Goal: Ask a question

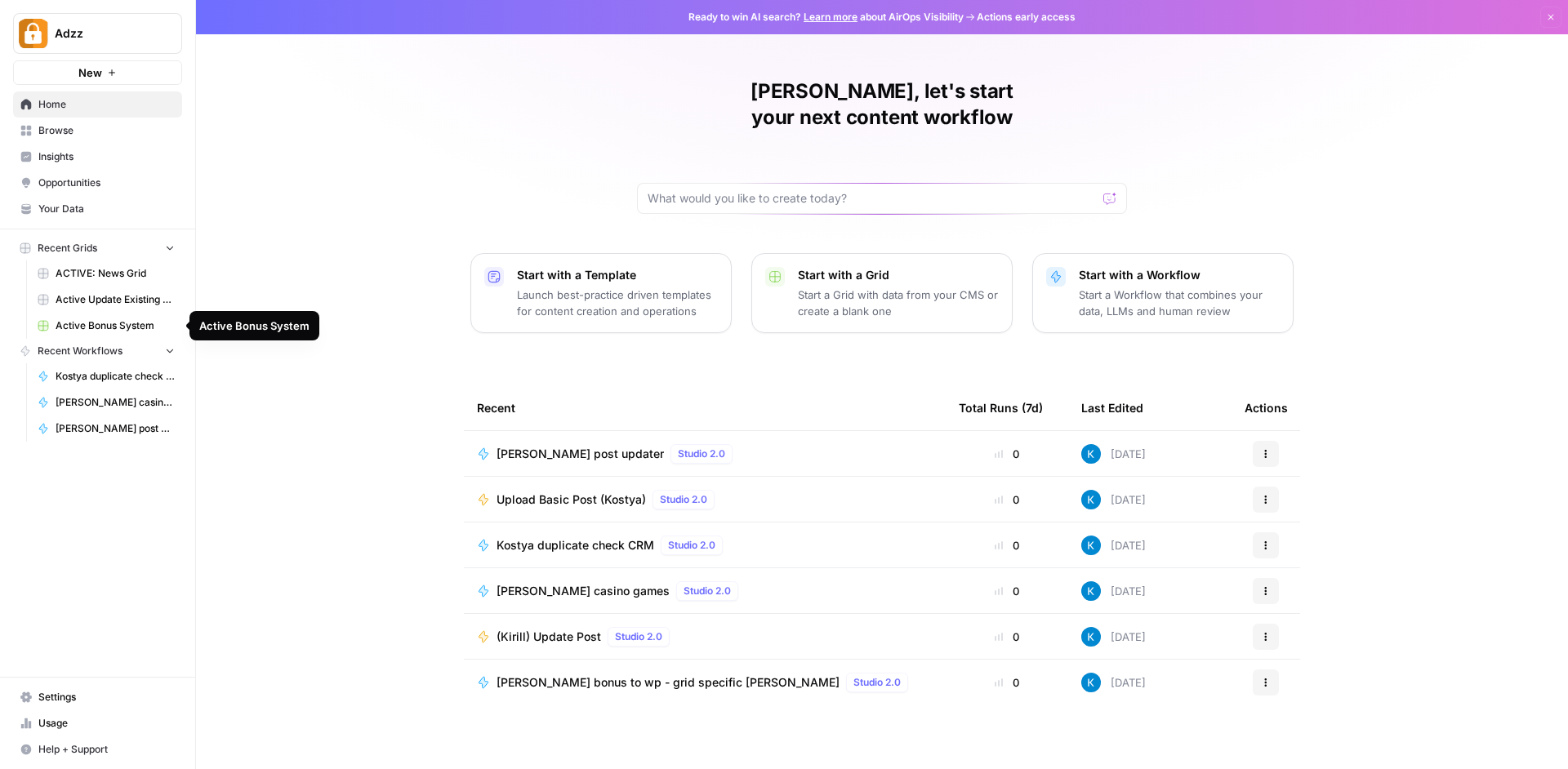
click at [141, 324] on span "Active Bonus System" at bounding box center [114, 325] width 119 height 15
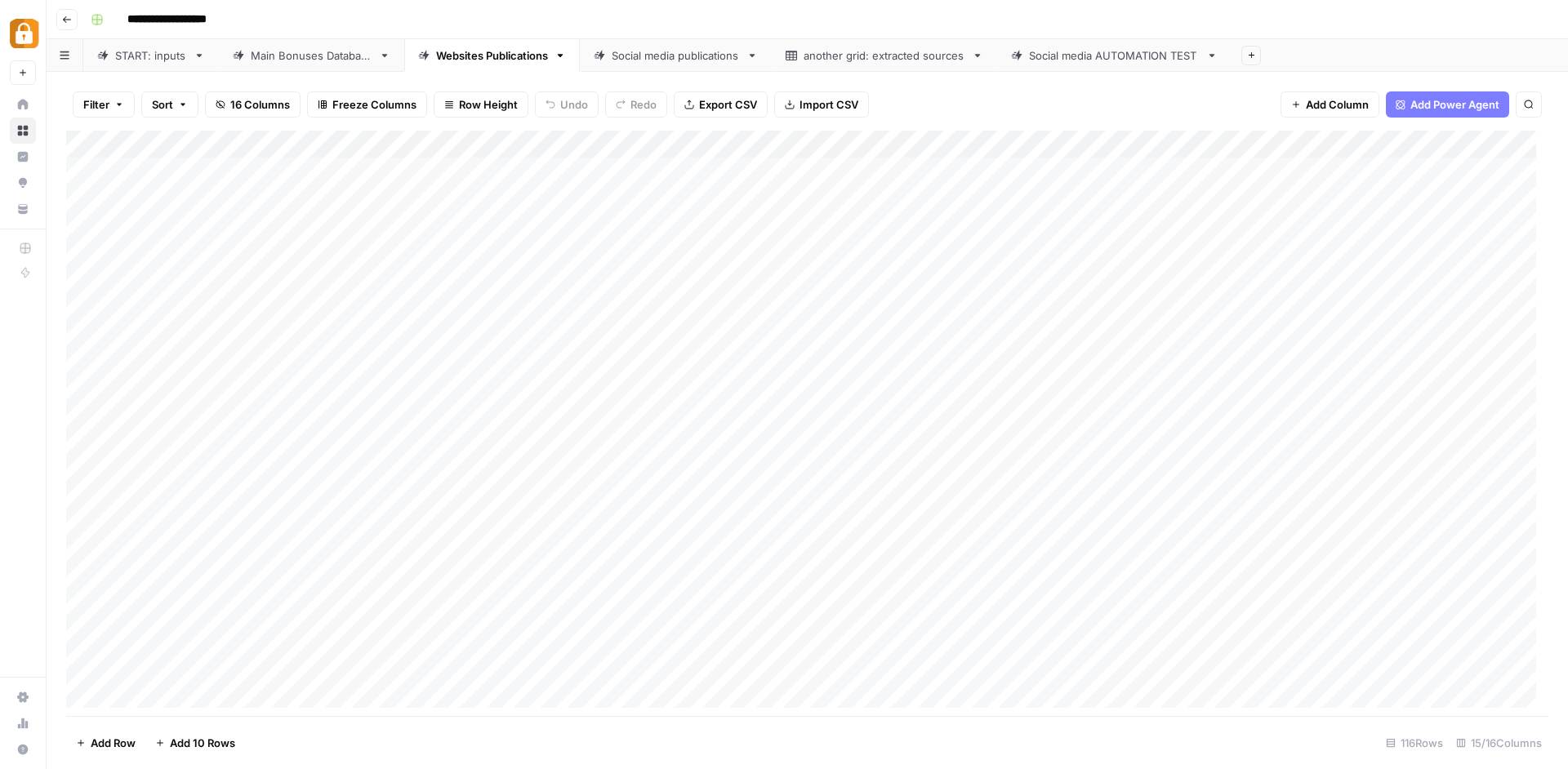
click at [1088, 53] on div "Social media AUTOMATION TEST" at bounding box center [1114, 55] width 170 height 16
click at [1083, 141] on div "Add Column" at bounding box center [807, 425] width 1483 height 589
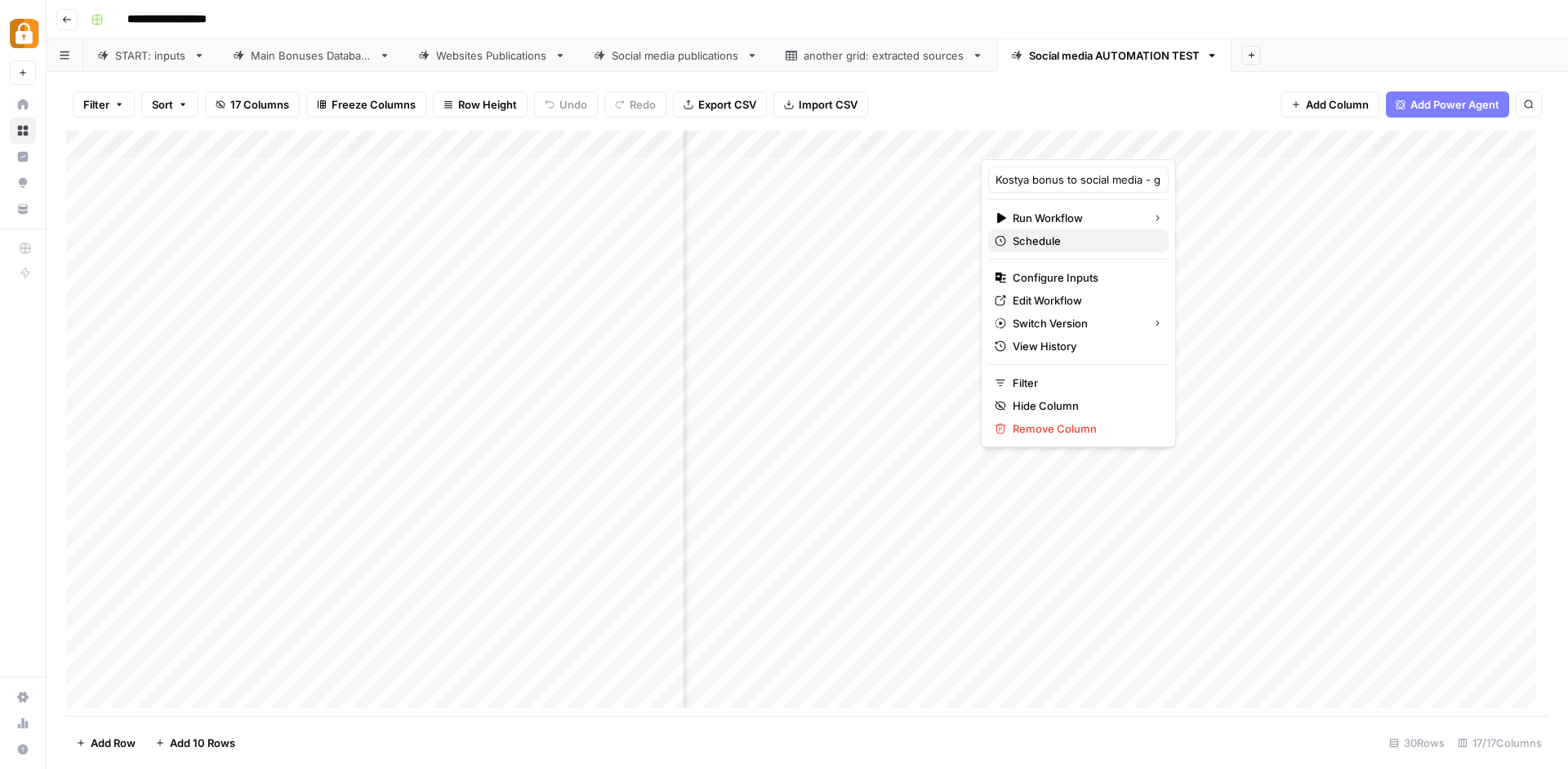
click at [1015, 240] on span "Schedule" at bounding box center [1084, 241] width 143 height 16
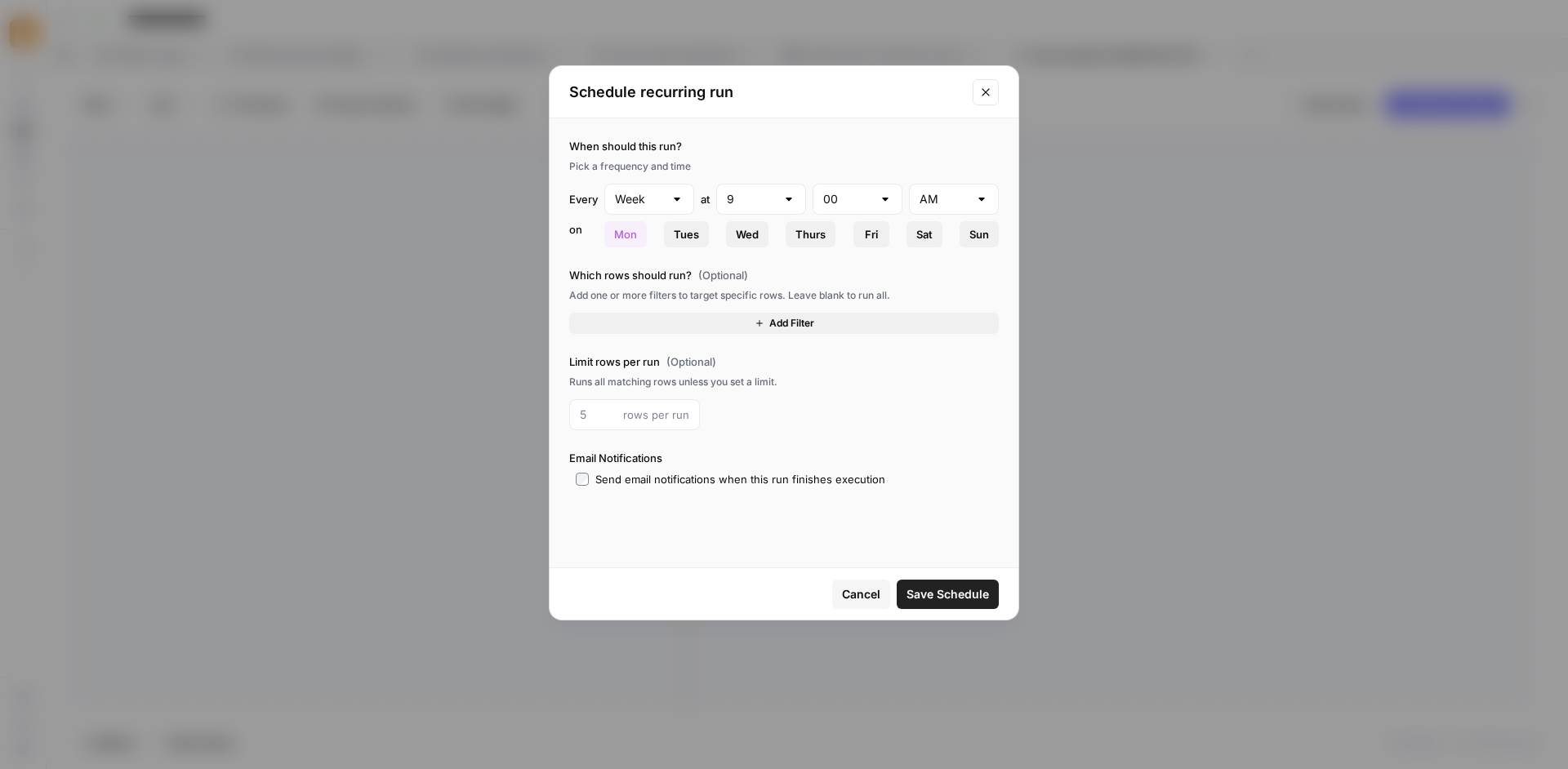
click at [668, 205] on div "Week" at bounding box center [648, 199] width 90 height 31
click at [635, 233] on span "Day" at bounding box center [646, 240] width 55 height 16
type input "Day"
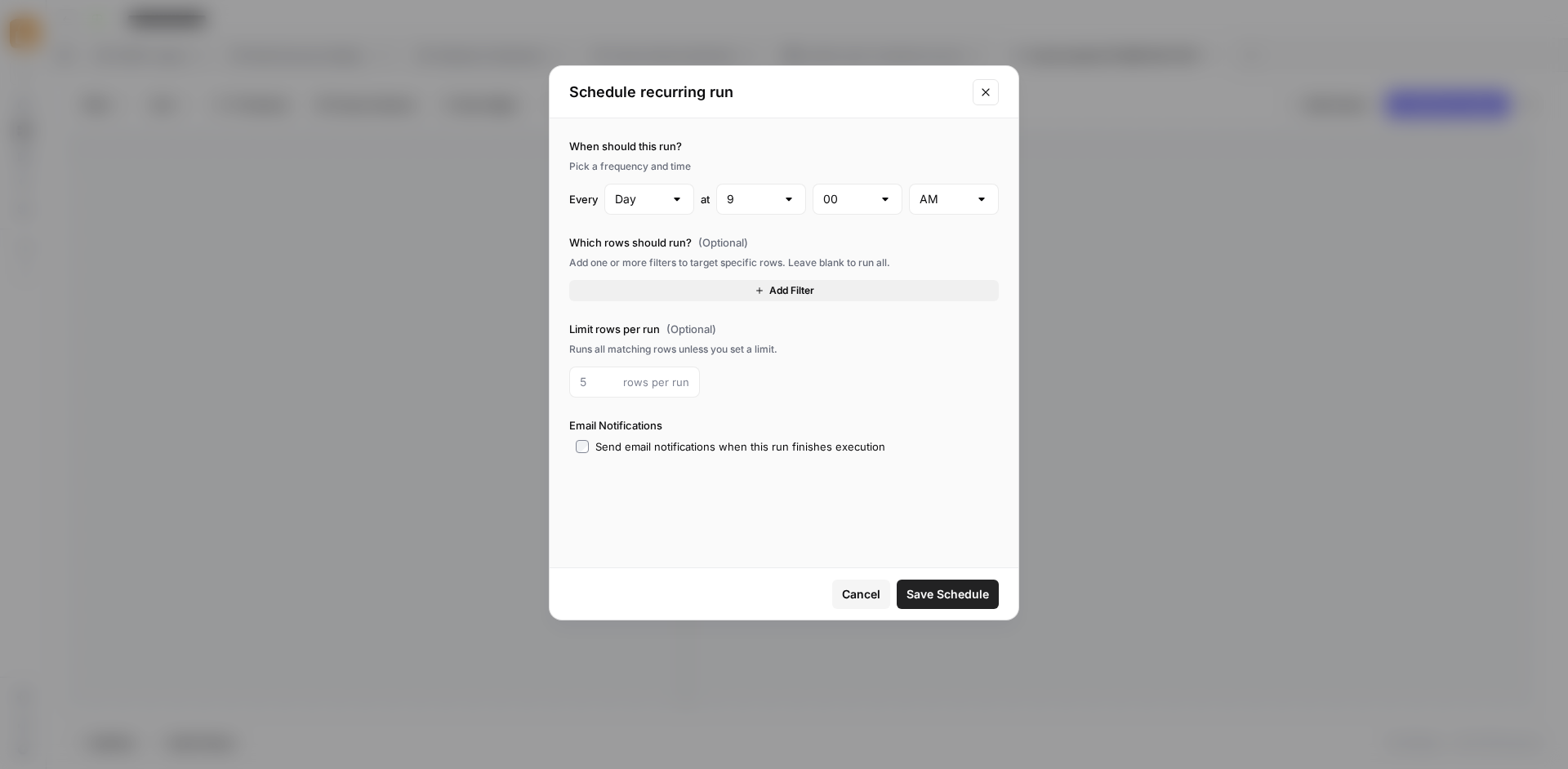
click at [779, 298] on span "Add Filter" at bounding box center [792, 290] width 45 height 15
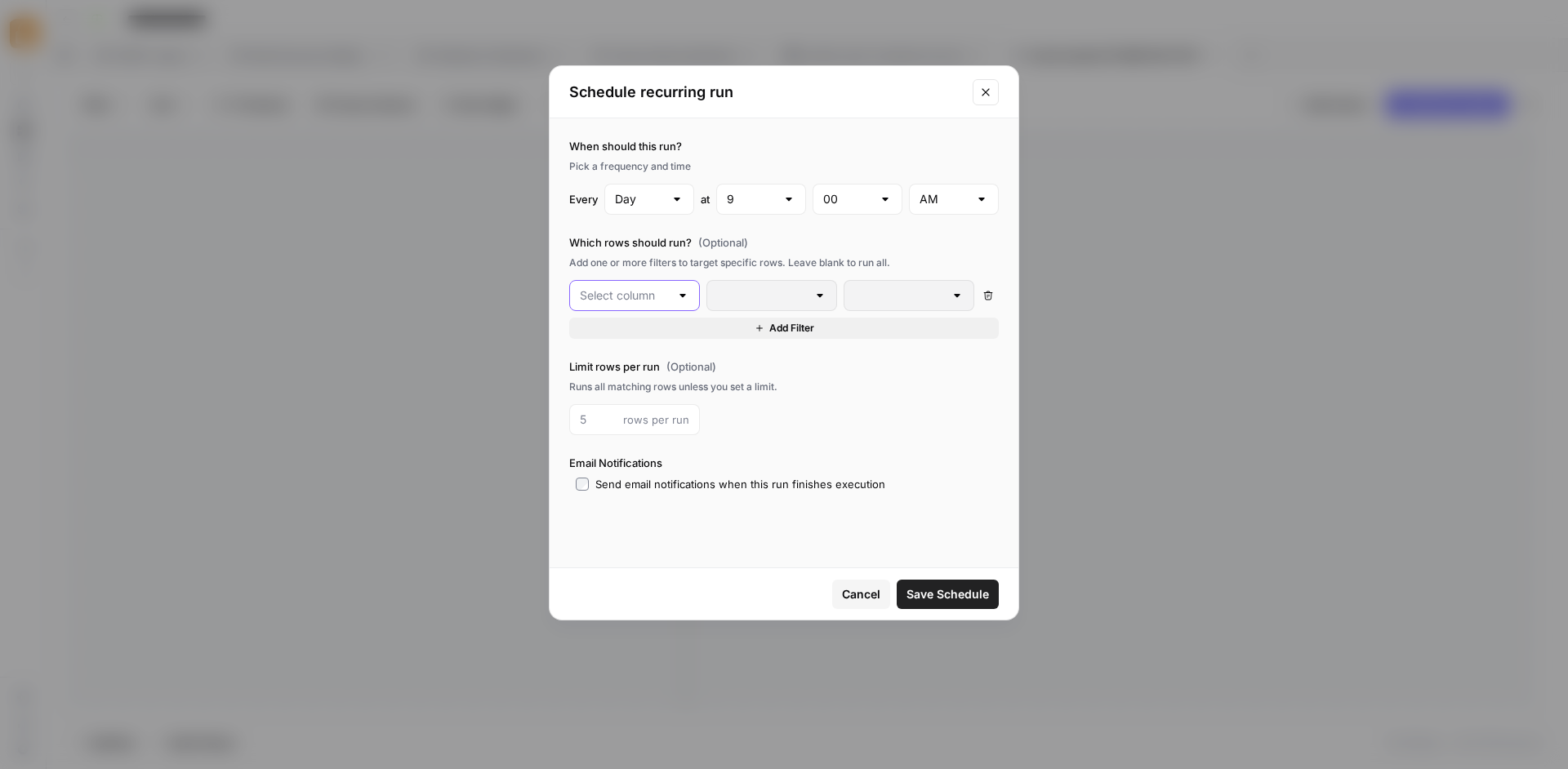
click at [667, 303] on input "text" at bounding box center [624, 295] width 90 height 16
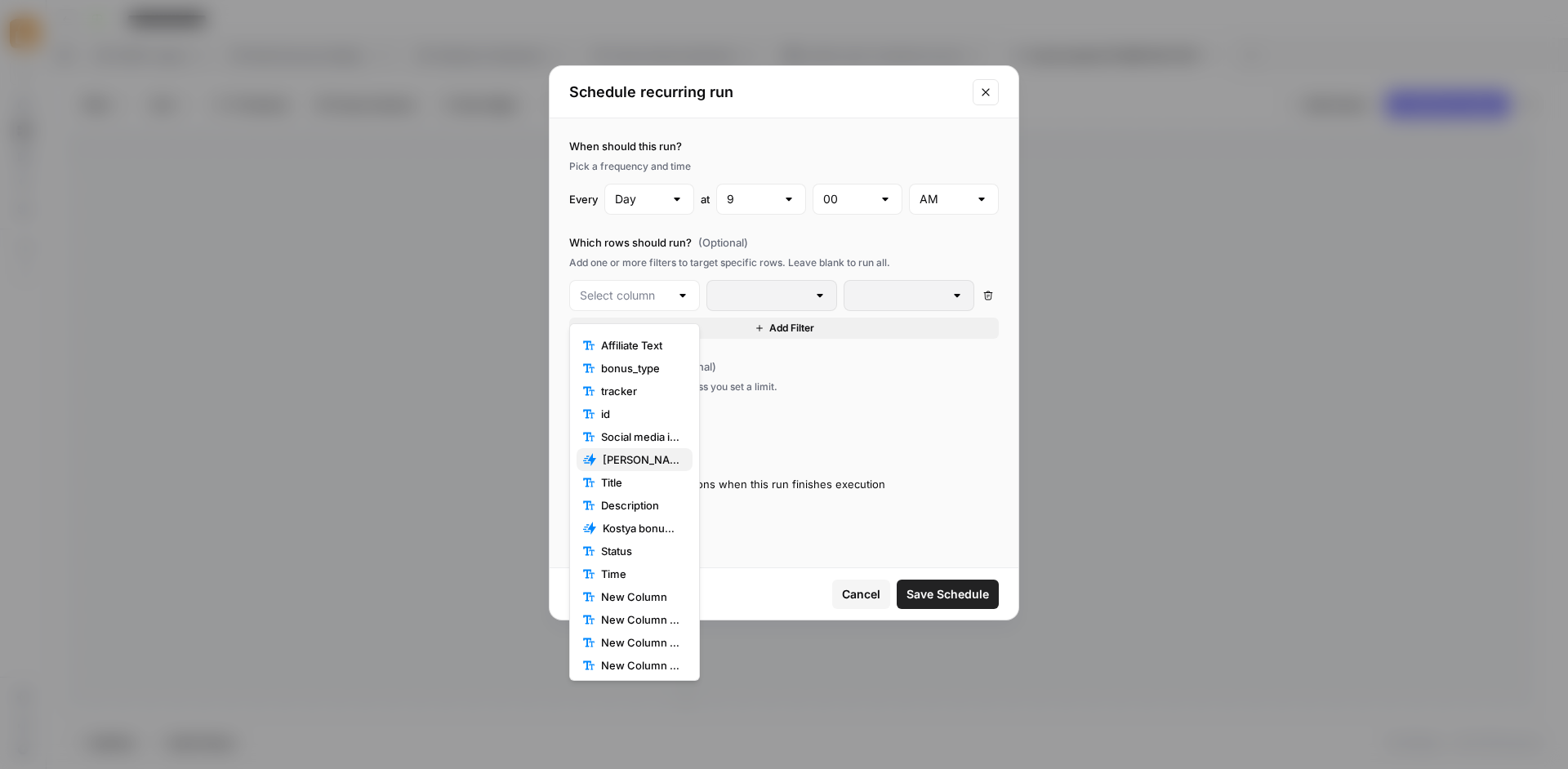
scroll to position [45, 0]
click at [985, 97] on icon "Close modal" at bounding box center [986, 93] width 14 height 14
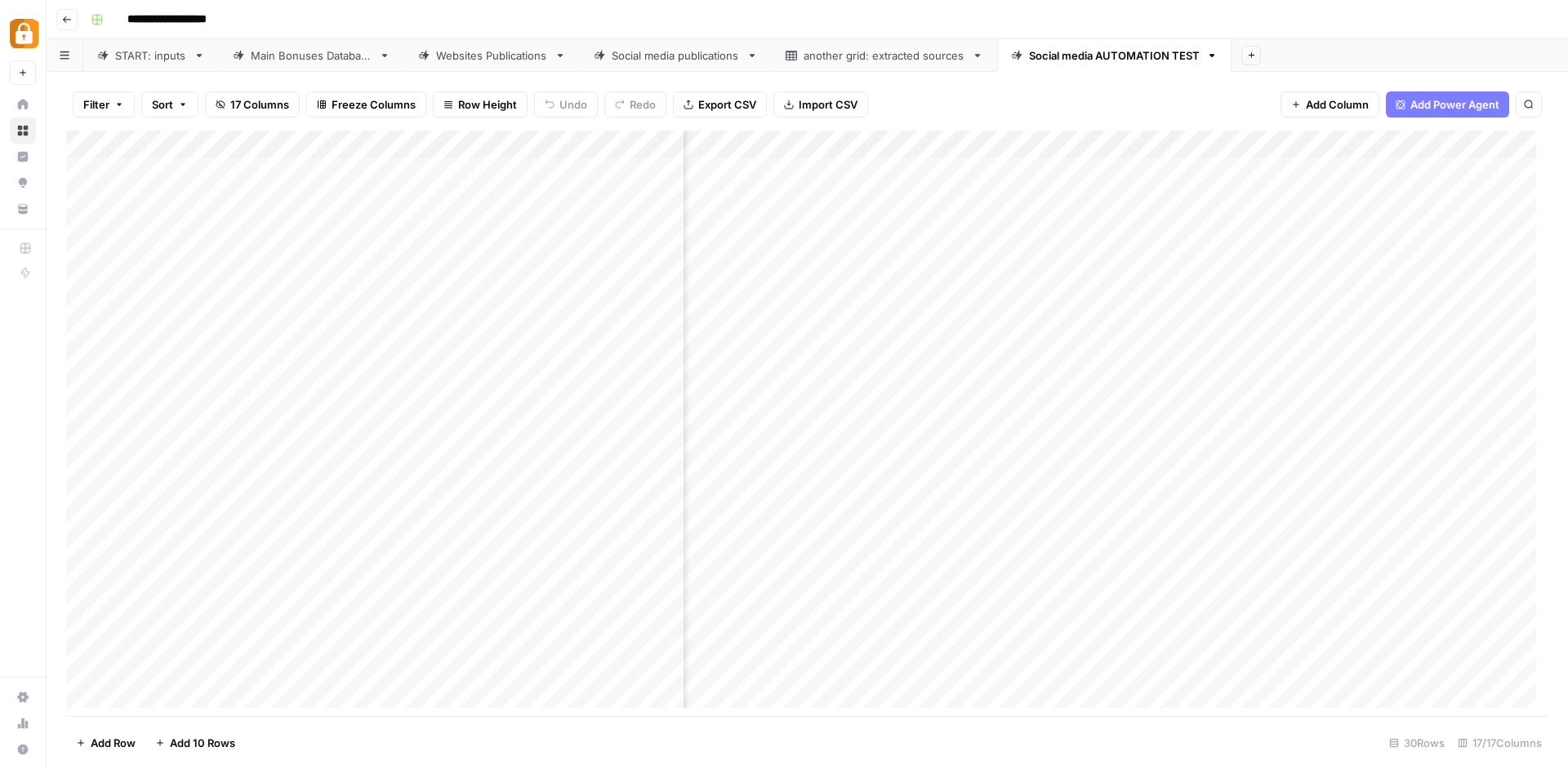
click at [1080, 142] on div "Add Column" at bounding box center [807, 425] width 1483 height 589
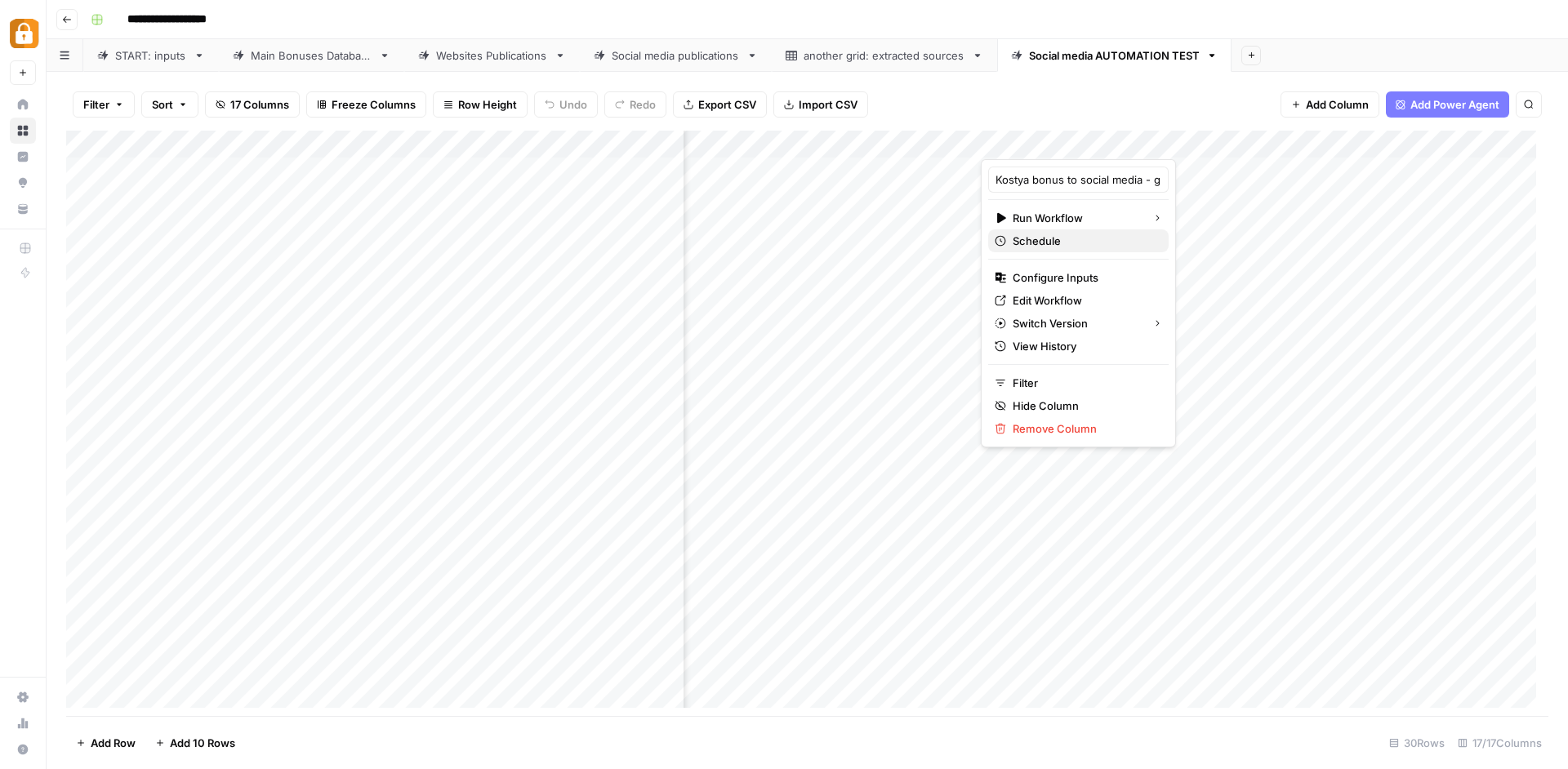
click at [1039, 242] on span "Schedule" at bounding box center [1084, 241] width 143 height 16
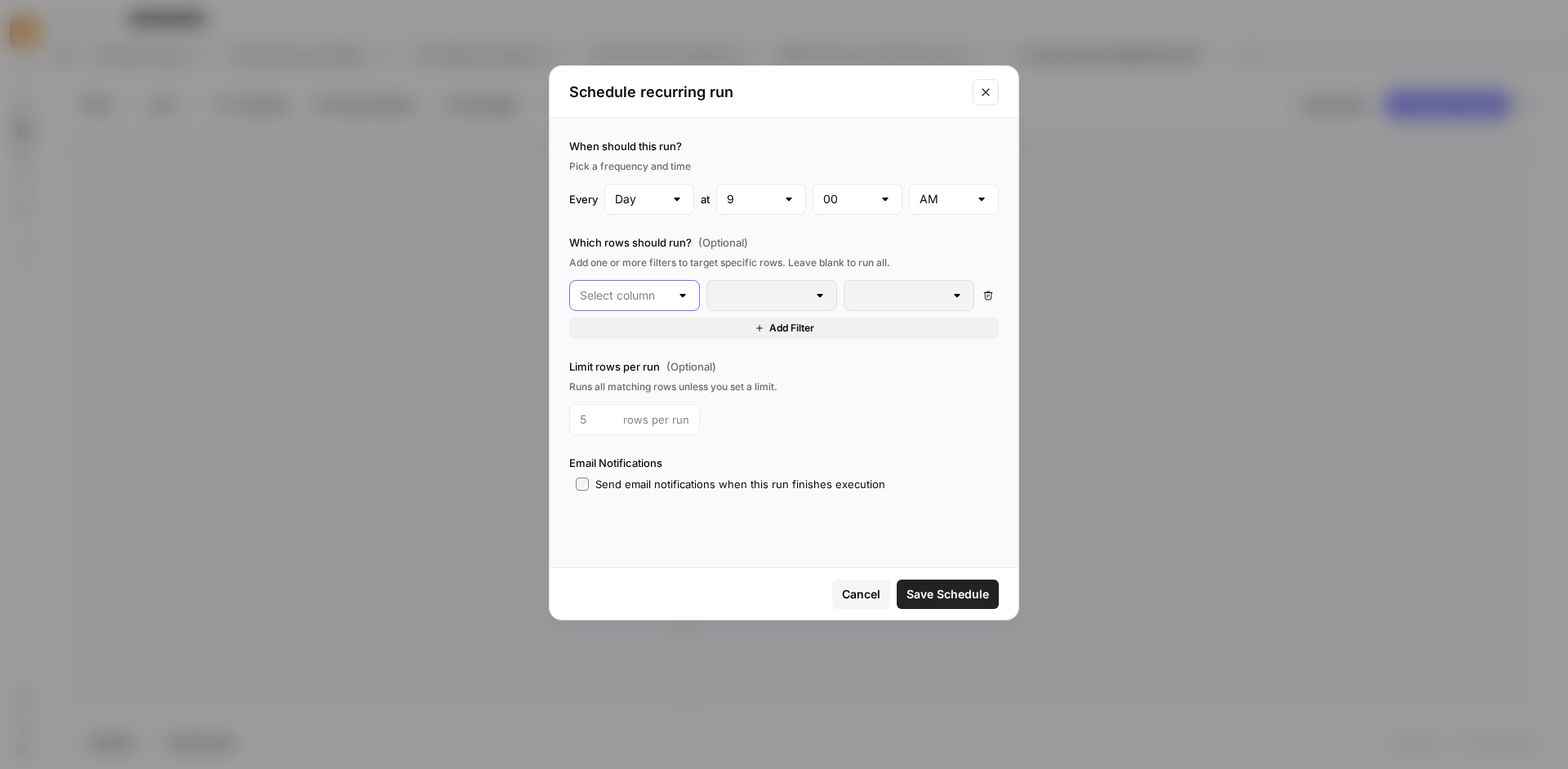
click at [667, 304] on input "text" at bounding box center [624, 295] width 90 height 16
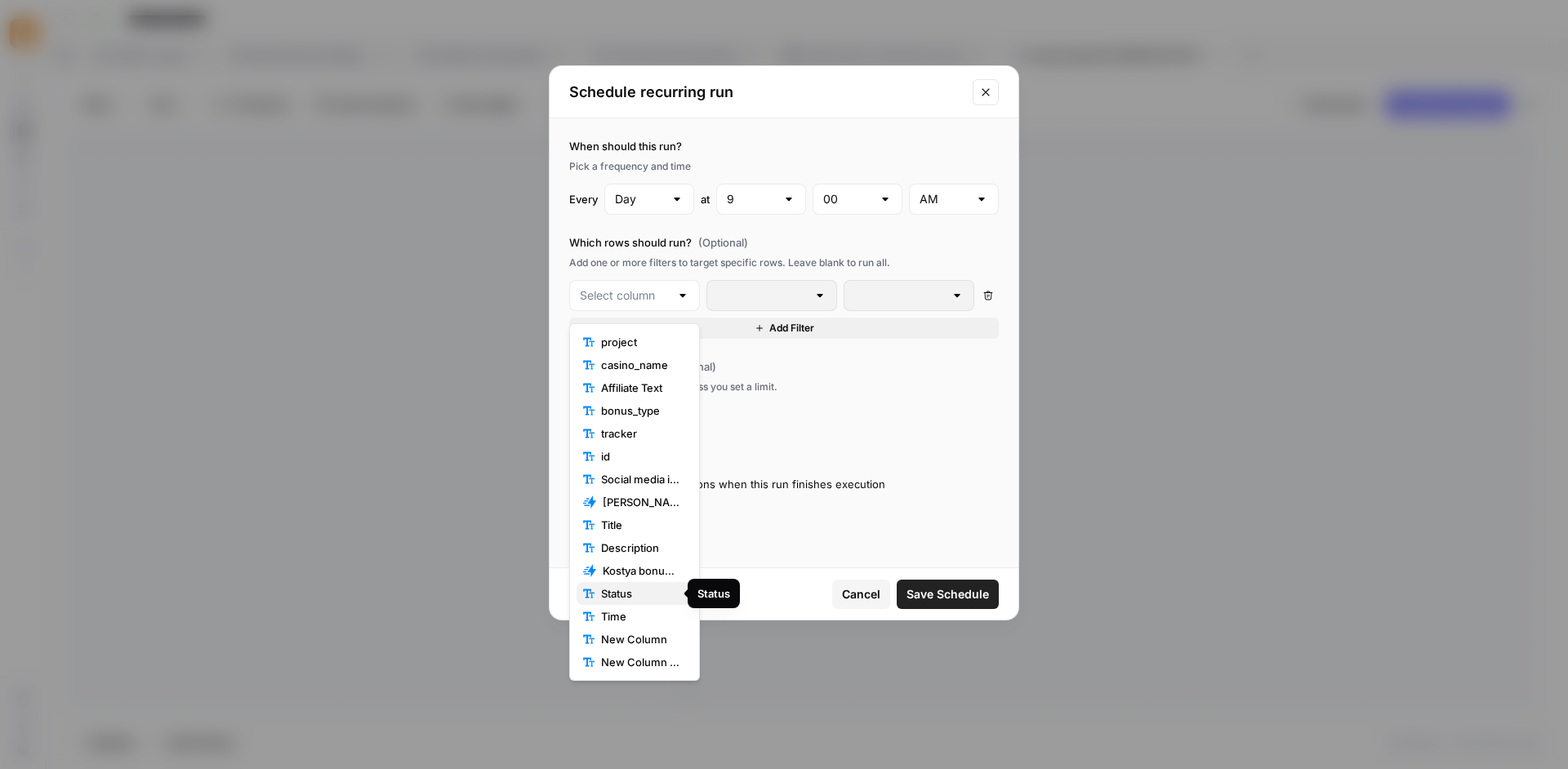
click at [617, 589] on span "Status" at bounding box center [640, 593] width 78 height 16
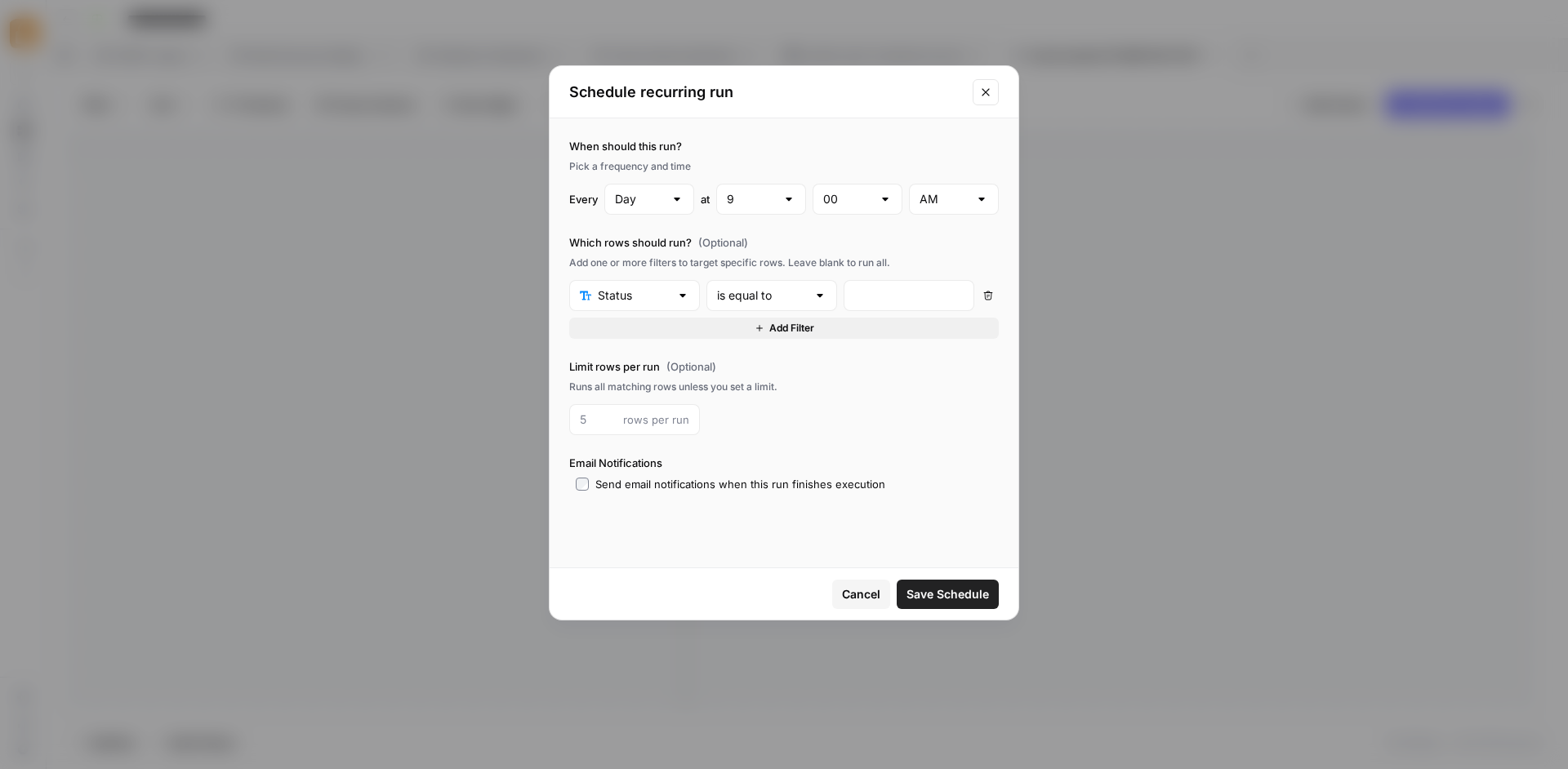
click at [823, 300] on div at bounding box center [820, 295] width 14 height 16
click at [739, 367] on span "is empty" at bounding box center [769, 365] width 97 height 16
type input "is empty"
click at [590, 435] on div "rows per run" at bounding box center [634, 420] width 131 height 31
drag, startPoint x: 588, startPoint y: 423, endPoint x: 562, endPoint y: 423, distance: 26.0
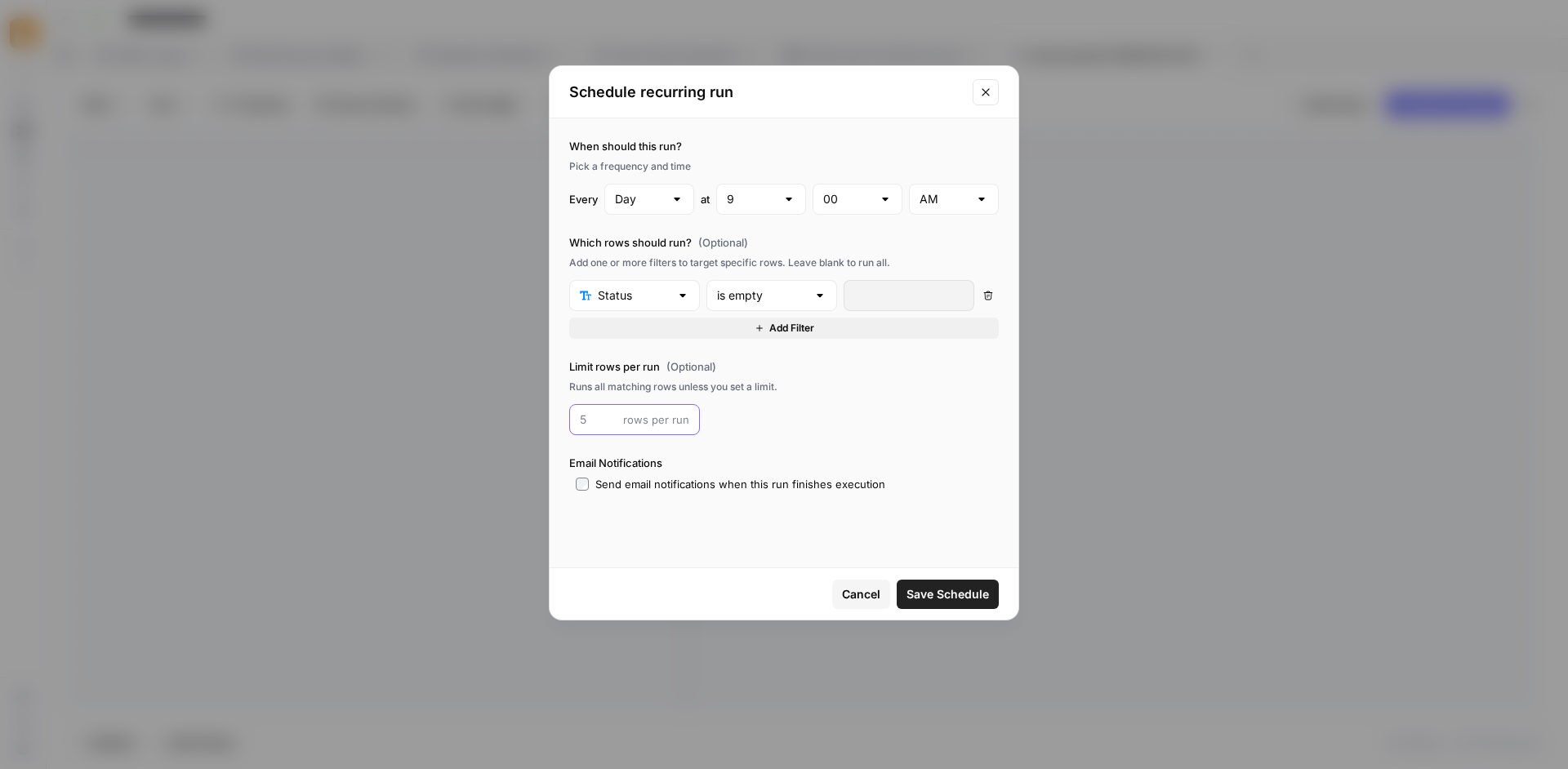
click at [580, 423] on input "number" at bounding box center [598, 419] width 37 height 16
type input "1"
click at [614, 428] on input "1" at bounding box center [598, 419] width 37 height 16
click at [932, 597] on span "Save Schedule" at bounding box center [948, 594] width 82 height 16
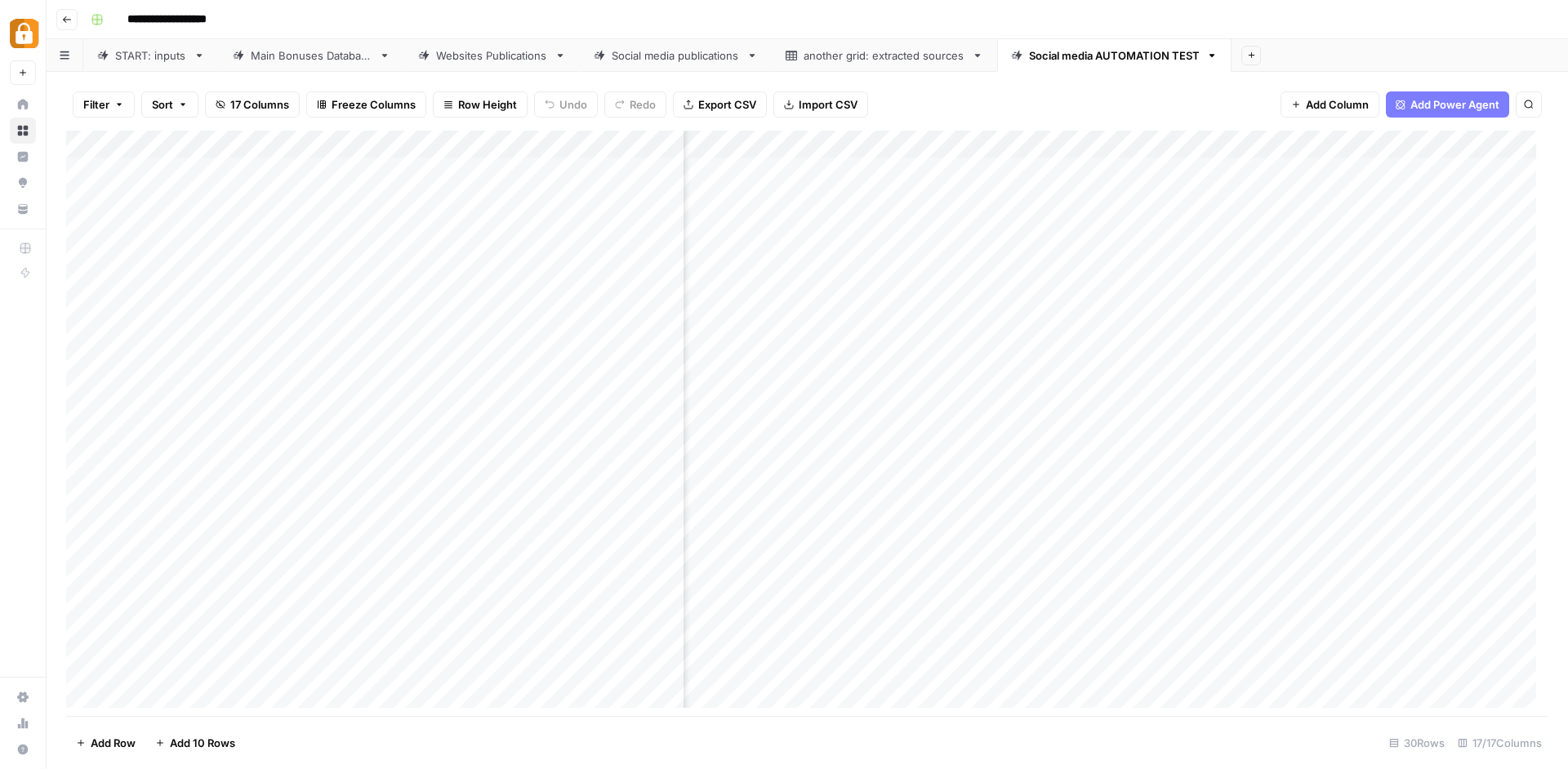
click at [1052, 136] on div "Add Column" at bounding box center [807, 425] width 1483 height 589
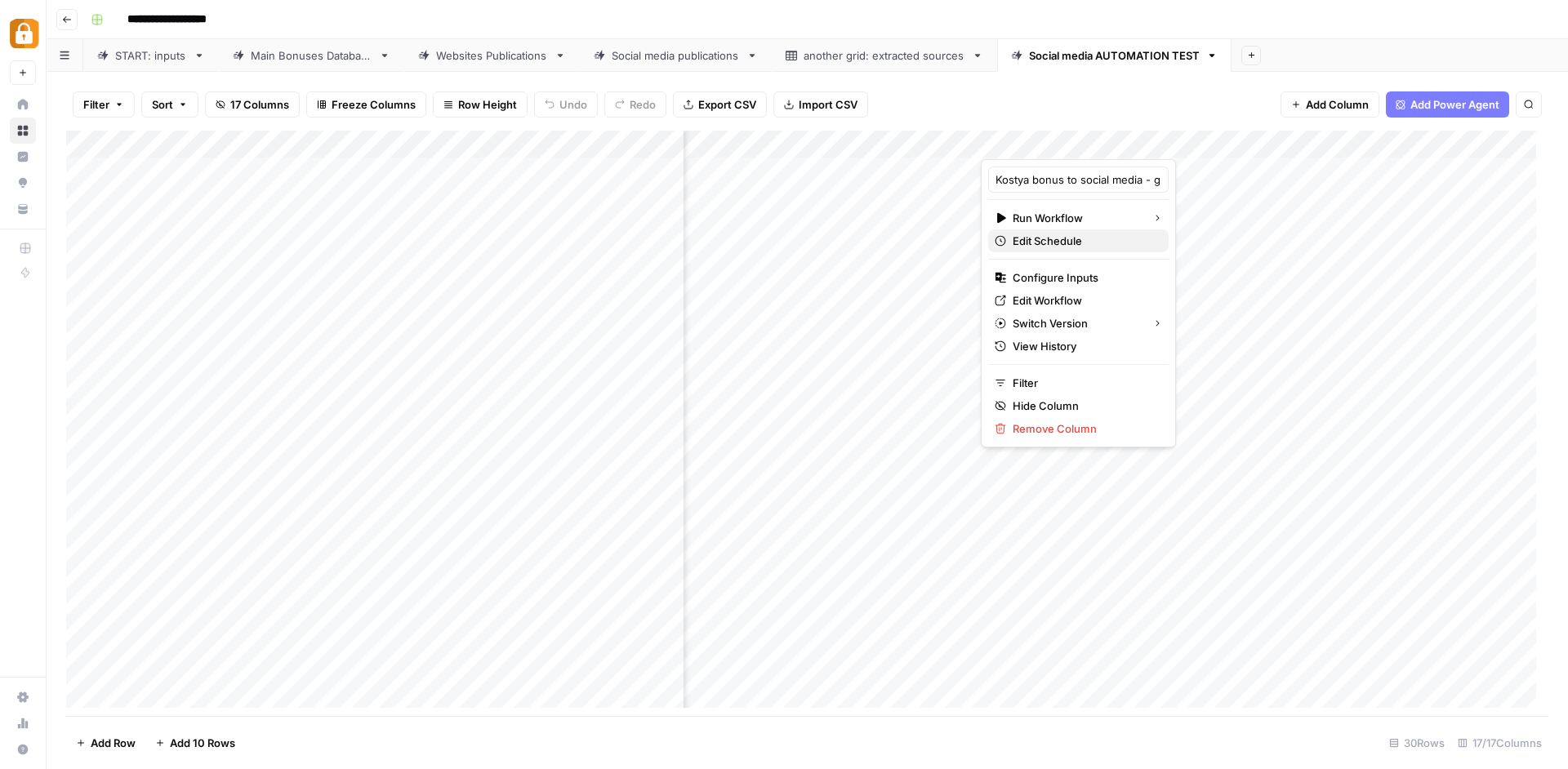
click at [1064, 245] on span "Edit Schedule" at bounding box center [1084, 241] width 143 height 16
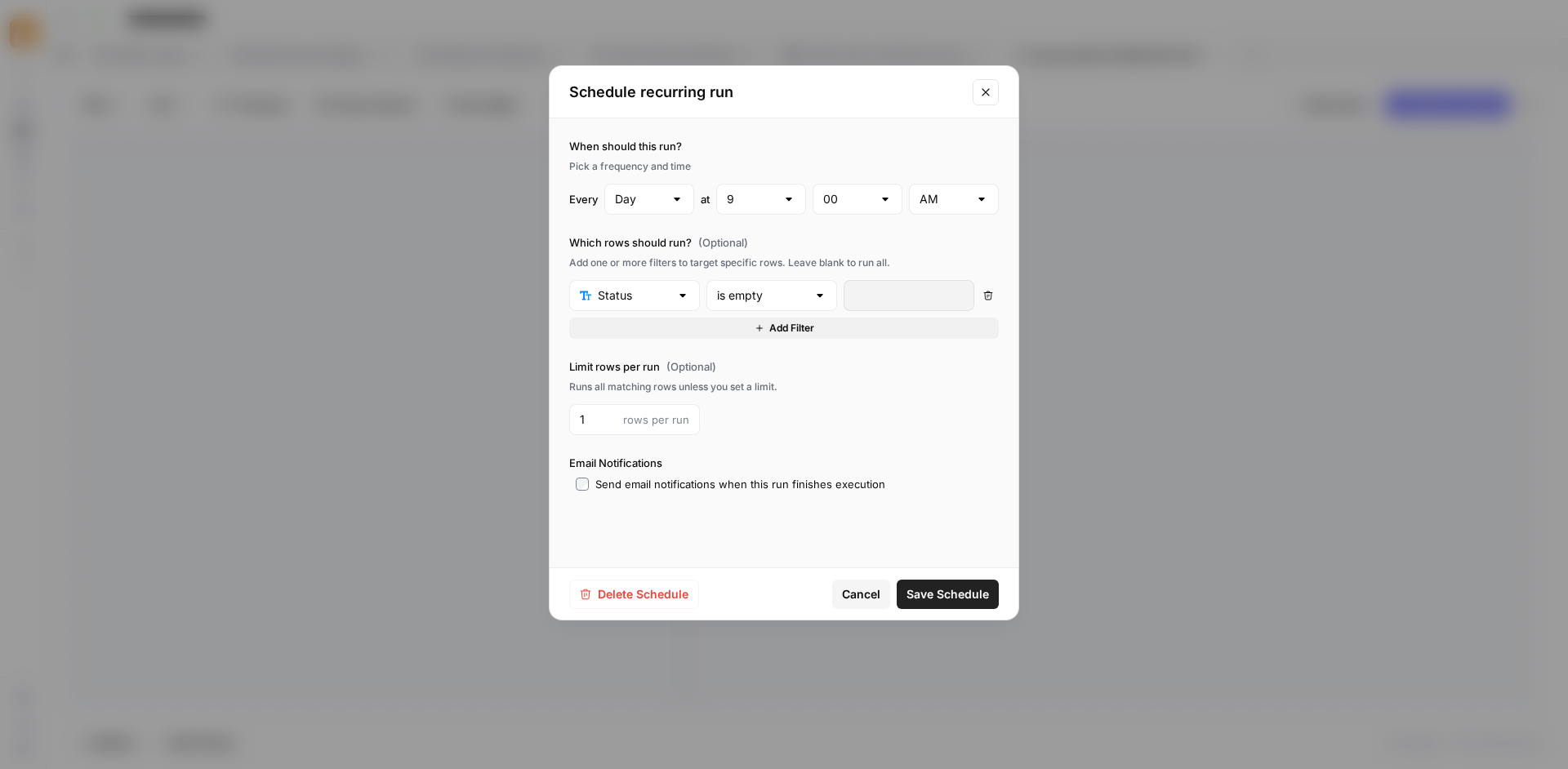
click at [987, 92] on icon "Close modal" at bounding box center [986, 93] width 14 height 14
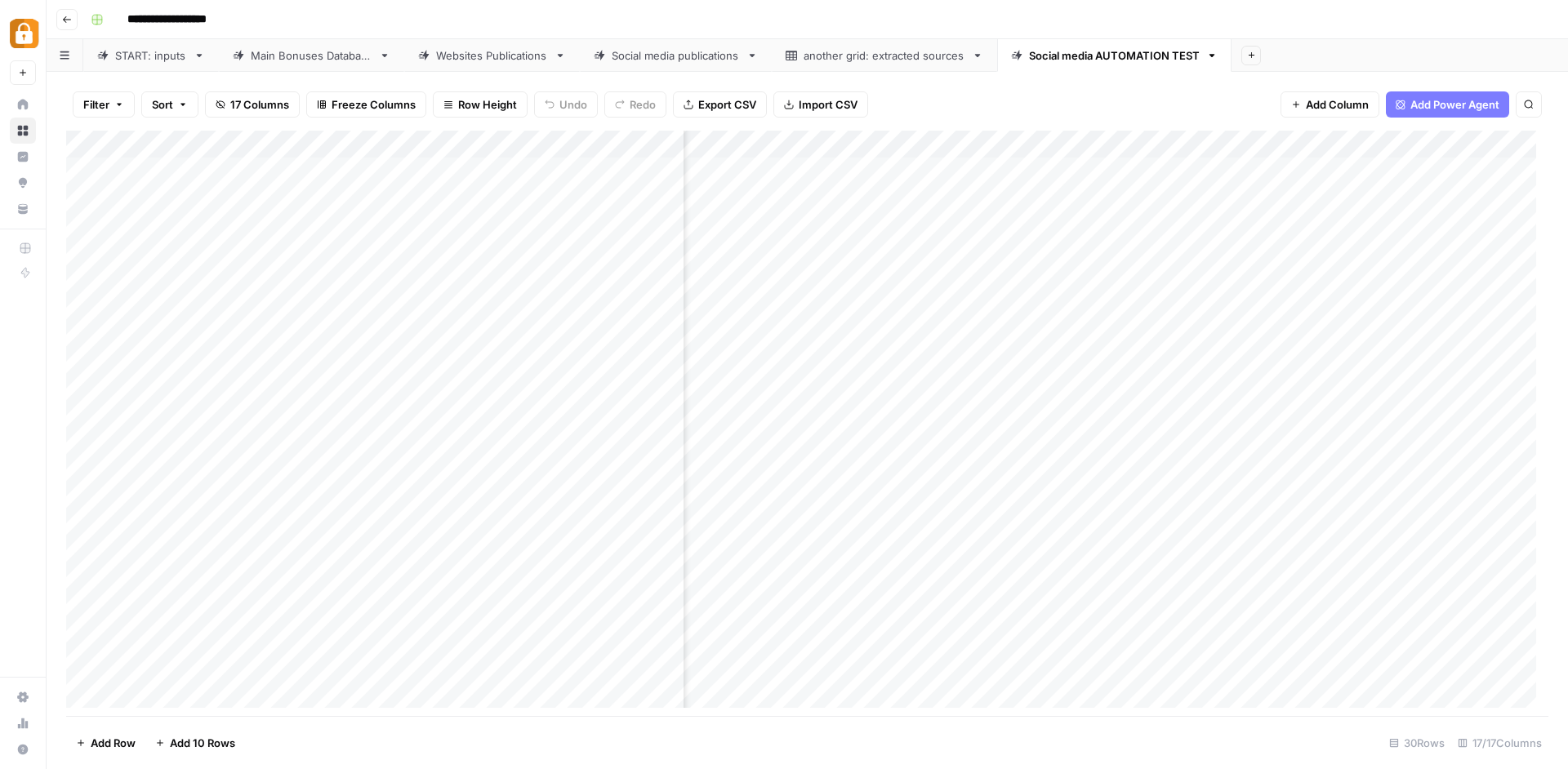
click at [1377, 389] on div "Add Column" at bounding box center [807, 425] width 1483 height 589
click at [1060, 139] on div "Add Column" at bounding box center [807, 425] width 1483 height 589
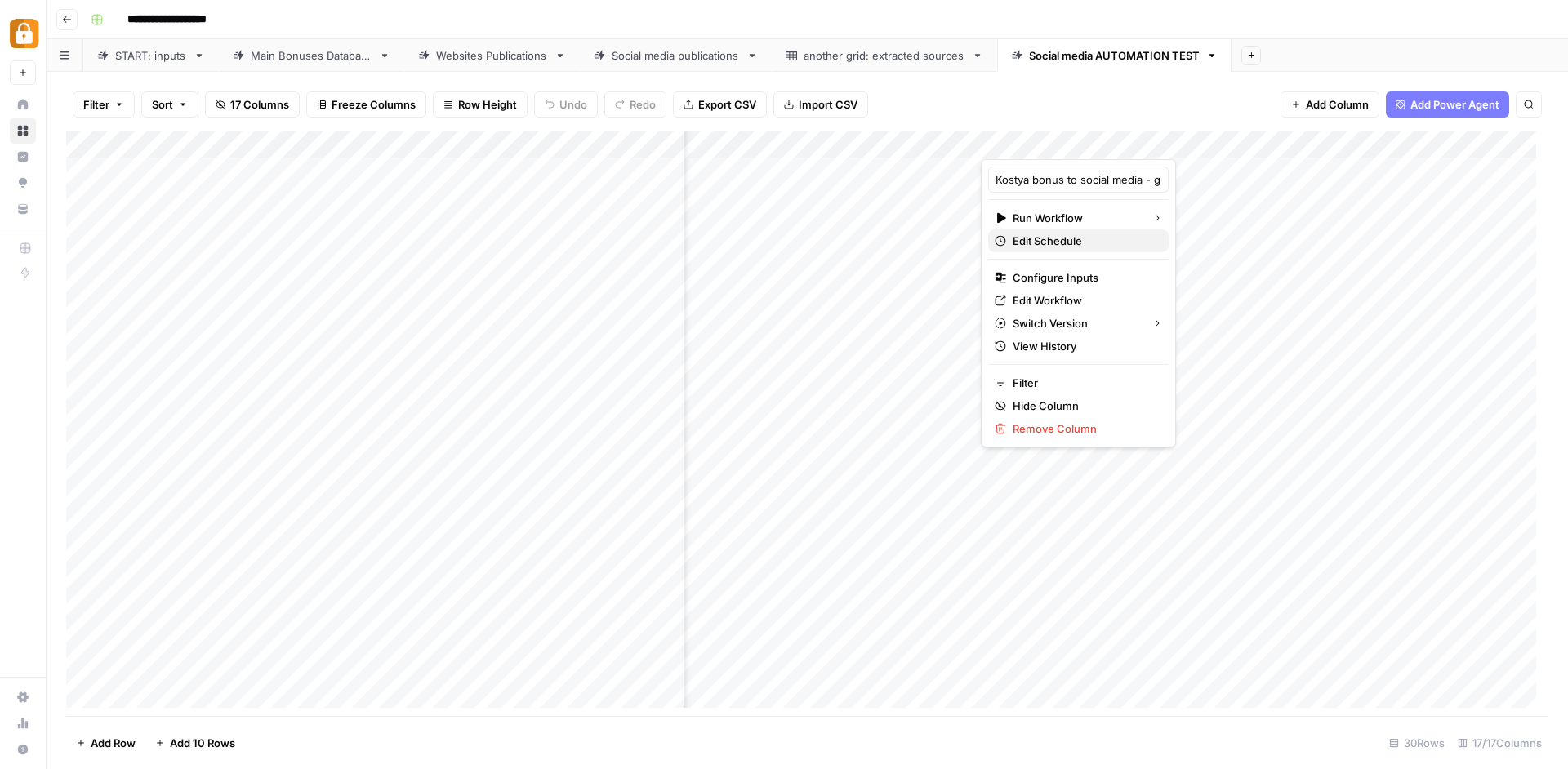
click at [1063, 248] on span "Edit Schedule" at bounding box center [1084, 241] width 143 height 16
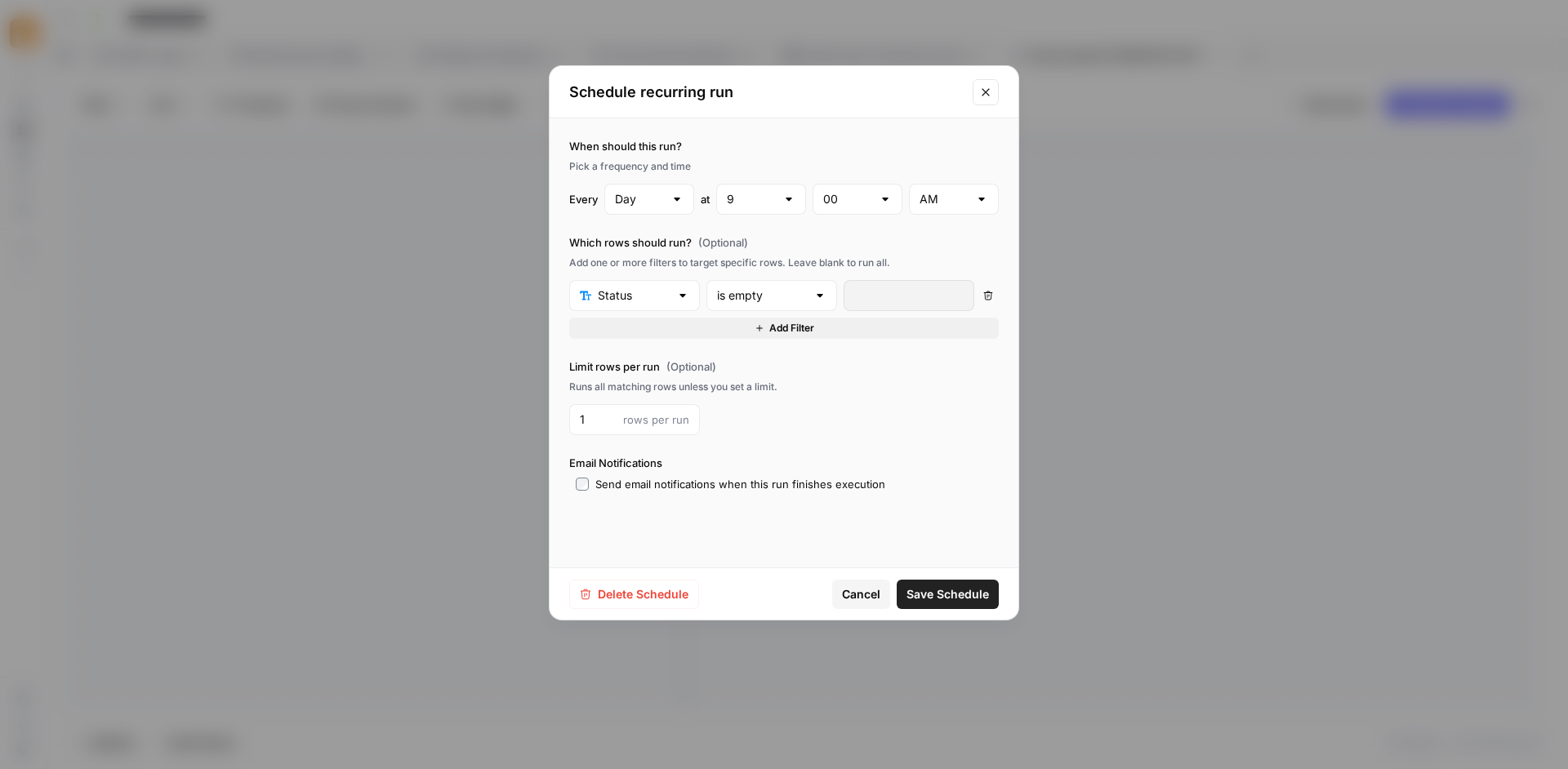
click at [638, 594] on span "Delete Schedule" at bounding box center [644, 594] width 91 height 16
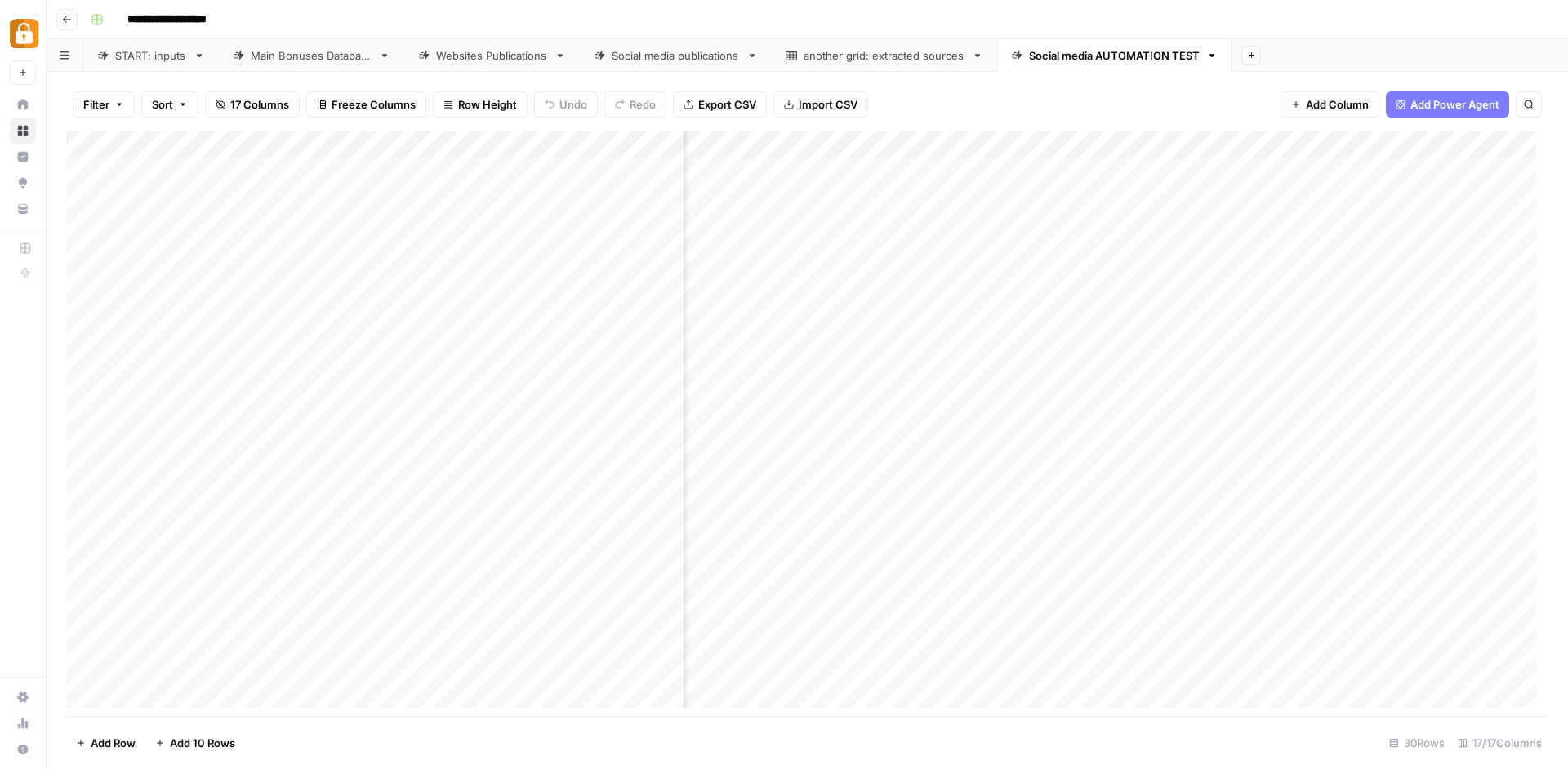
click at [1050, 98] on div "Filter Sort 17 Columns Freeze Columns Row Height Undo Redo Export CSV Import CS…" at bounding box center [807, 104] width 1483 height 52
click at [1085, 138] on div "Add Column" at bounding box center [807, 425] width 1483 height 589
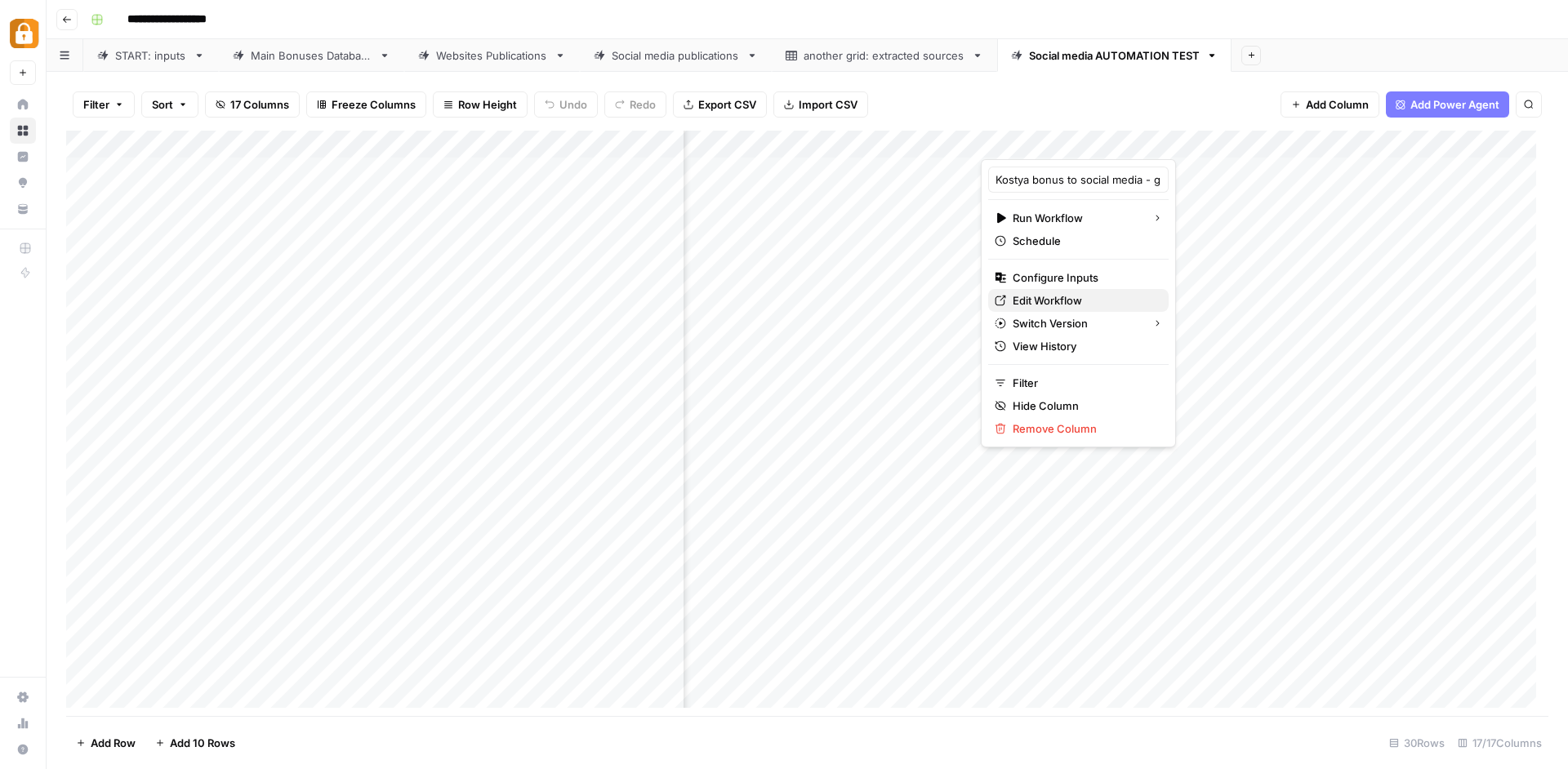
click at [1055, 301] on span "Edit Workflow" at bounding box center [1084, 300] width 143 height 16
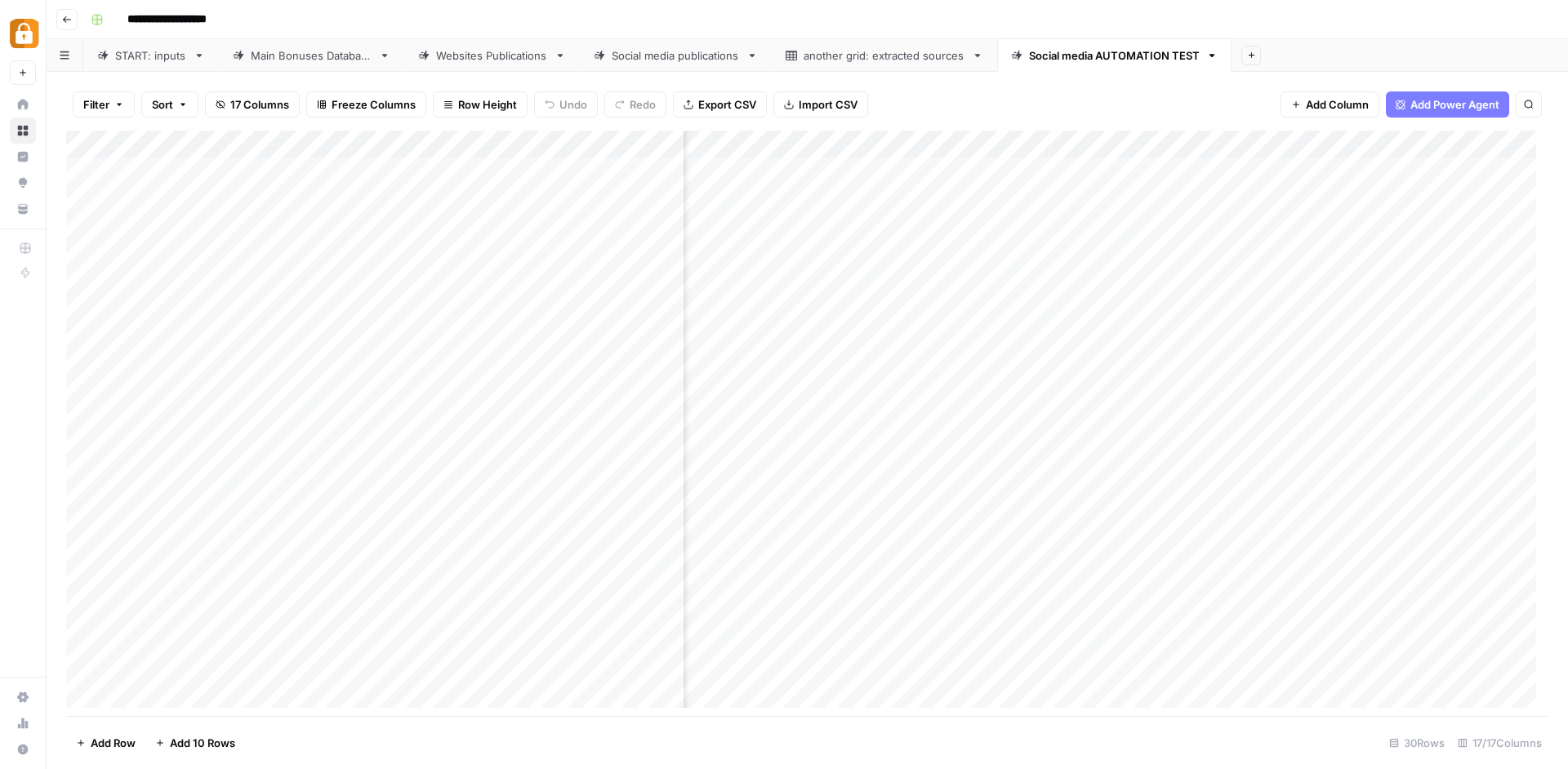
click at [1084, 139] on div "Add Column" at bounding box center [807, 425] width 1483 height 589
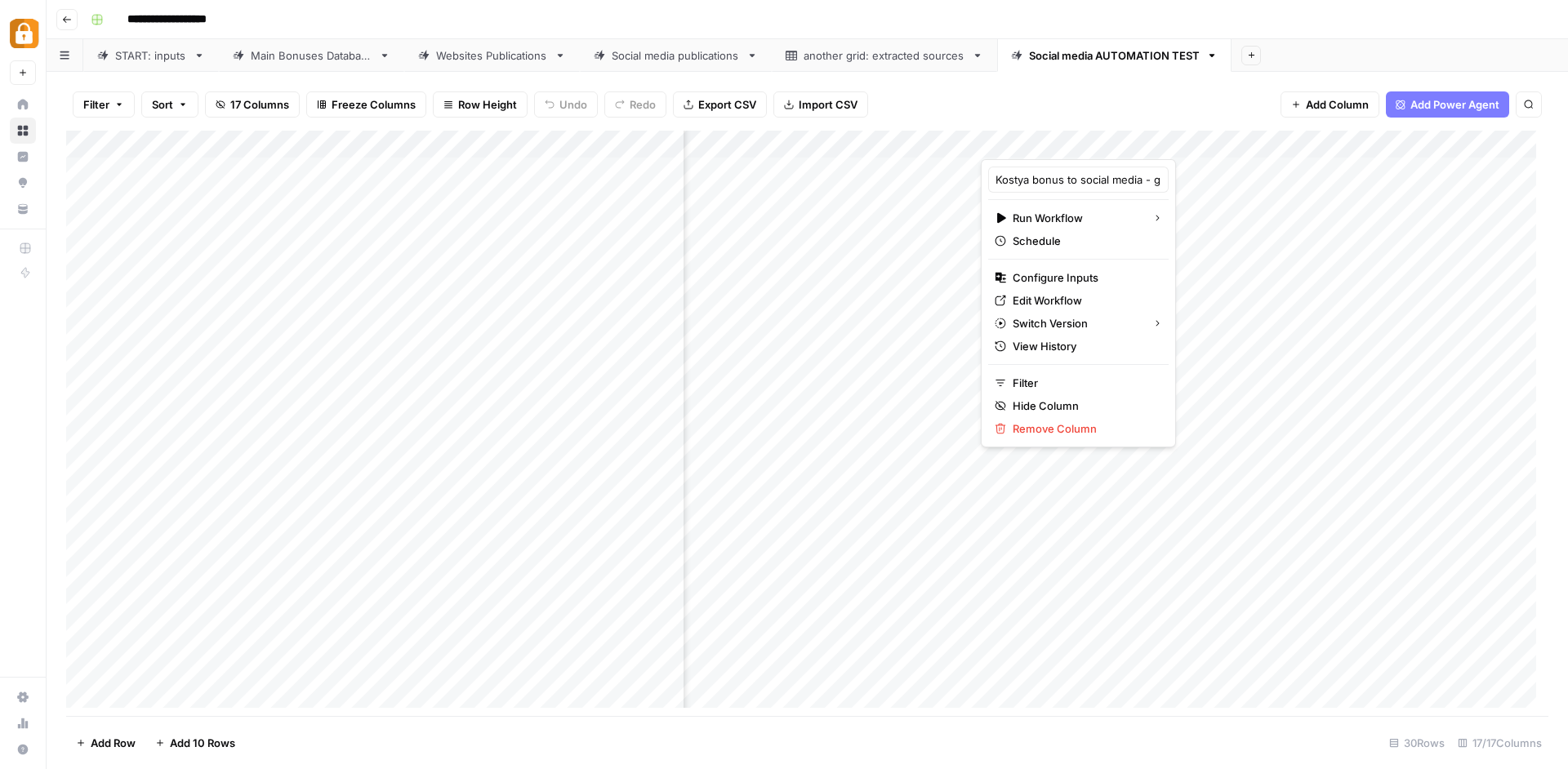
click at [1143, 81] on div "Filter Sort 17 Columns Freeze Columns Row Height Undo Redo Export CSV Import CS…" at bounding box center [807, 104] width 1483 height 52
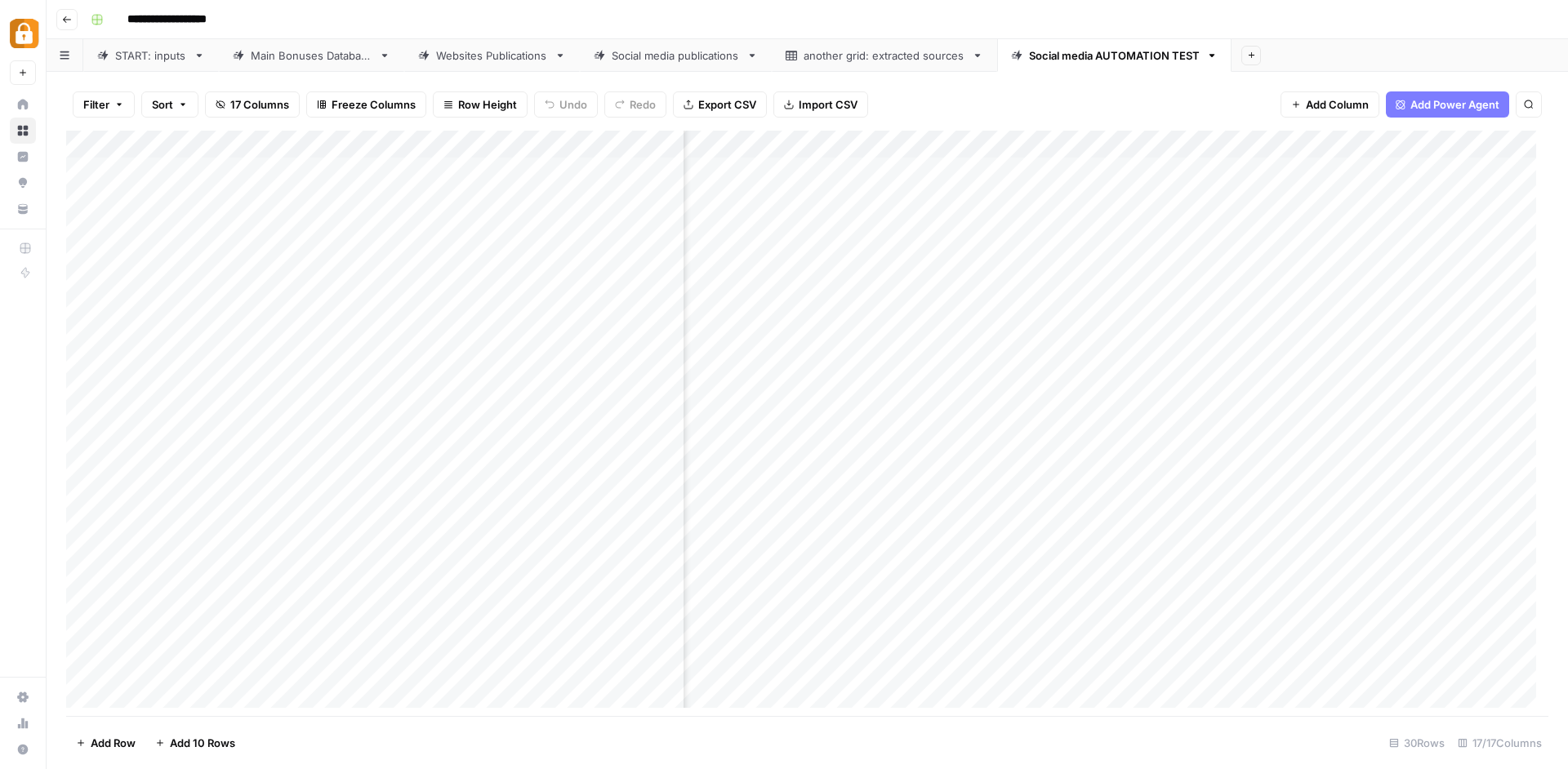
click at [1143, 81] on div "Filter Sort 17 Columns Freeze Columns Row Height Undo Redo Export CSV Import CS…" at bounding box center [807, 104] width 1483 height 52
click at [1080, 136] on div "Add Column" at bounding box center [807, 425] width 1483 height 589
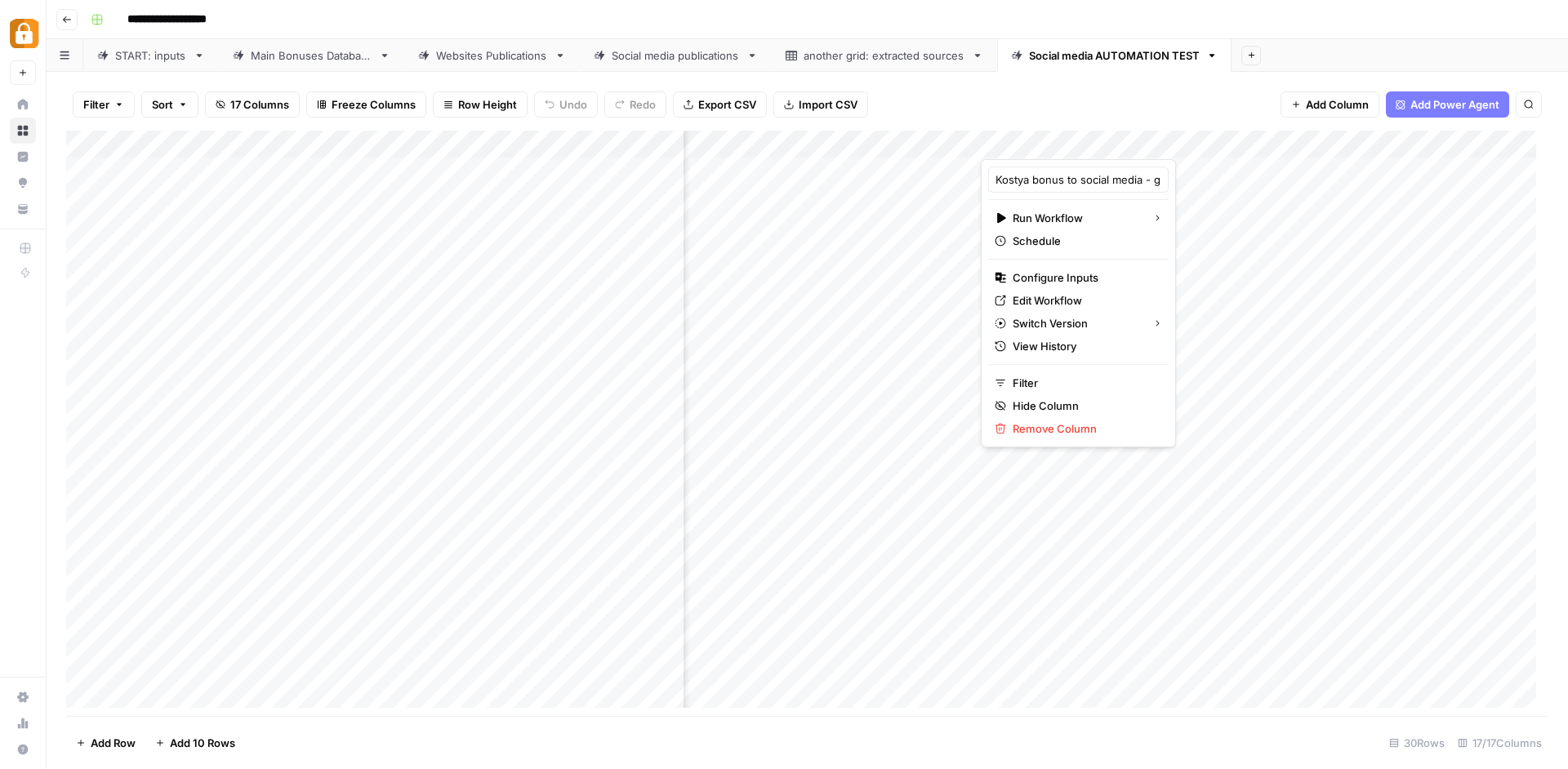
click at [1084, 87] on div "Filter Sort 17 Columns Freeze Columns Row Height Undo Redo Export CSV Import CS…" at bounding box center [807, 104] width 1483 height 52
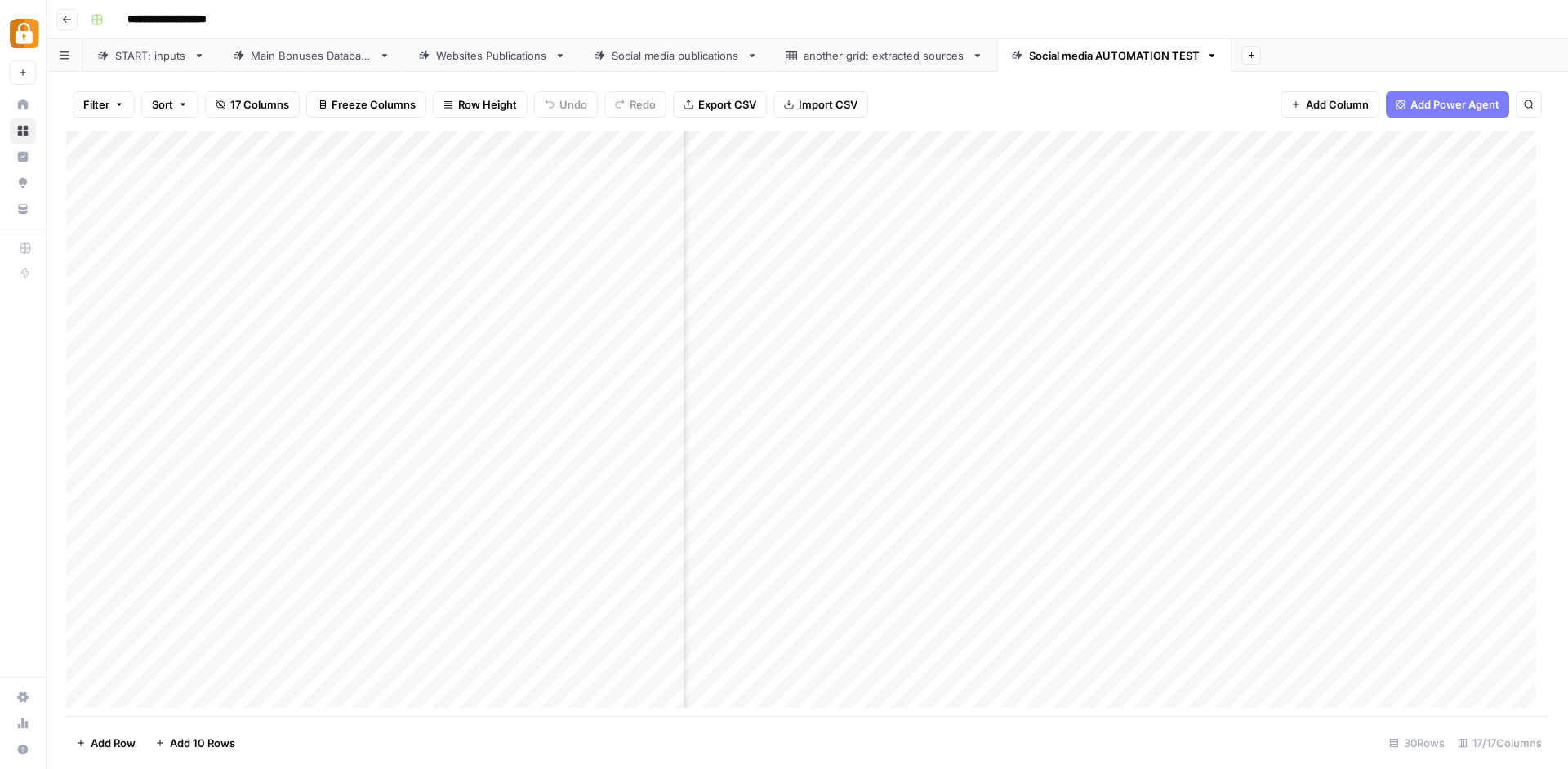
click at [1076, 140] on div "Add Column" at bounding box center [807, 425] width 1483 height 589
type input "Kostya bonus to social media - grid specific"
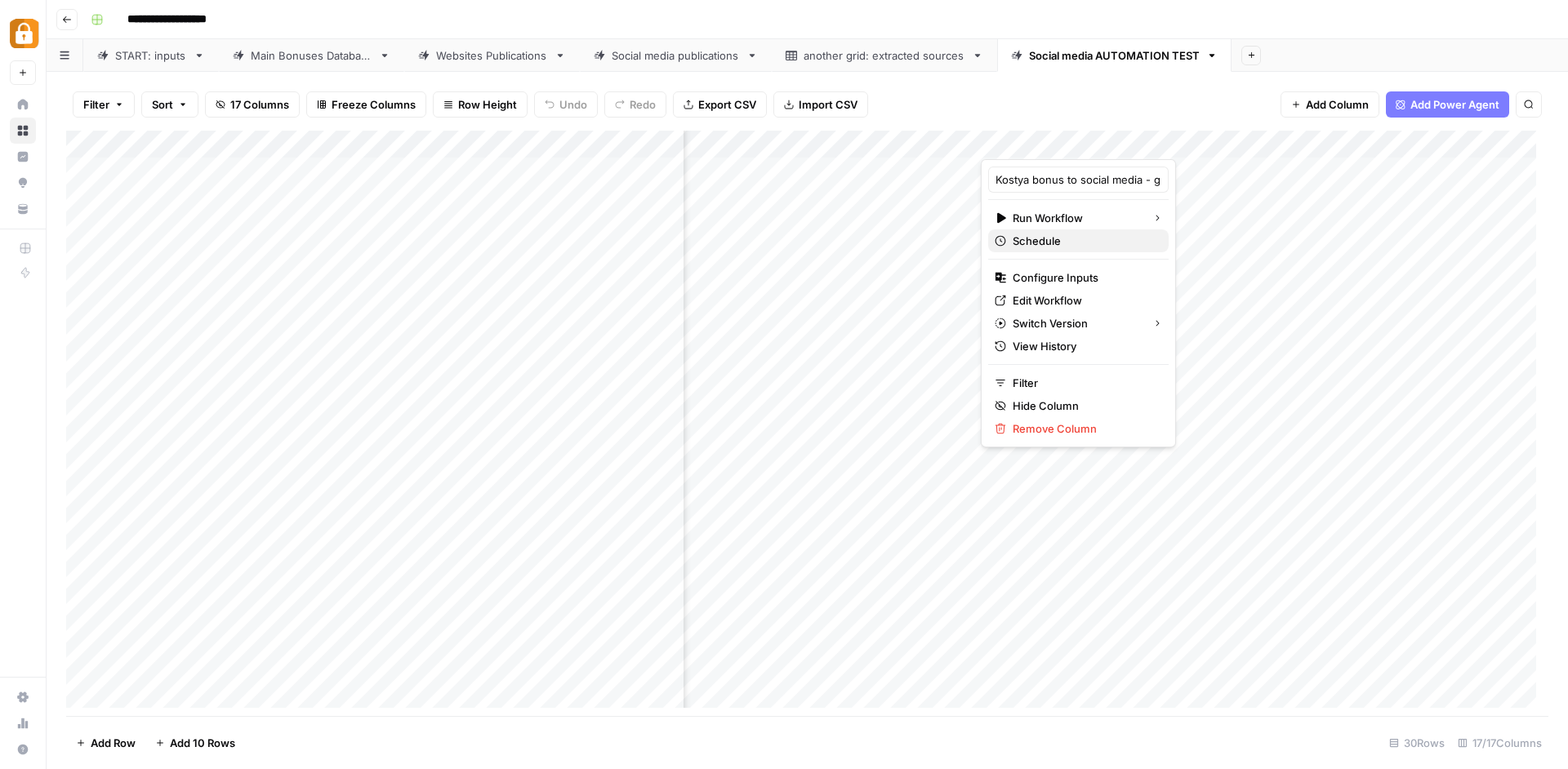
click at [1054, 235] on span "Schedule" at bounding box center [1084, 241] width 143 height 16
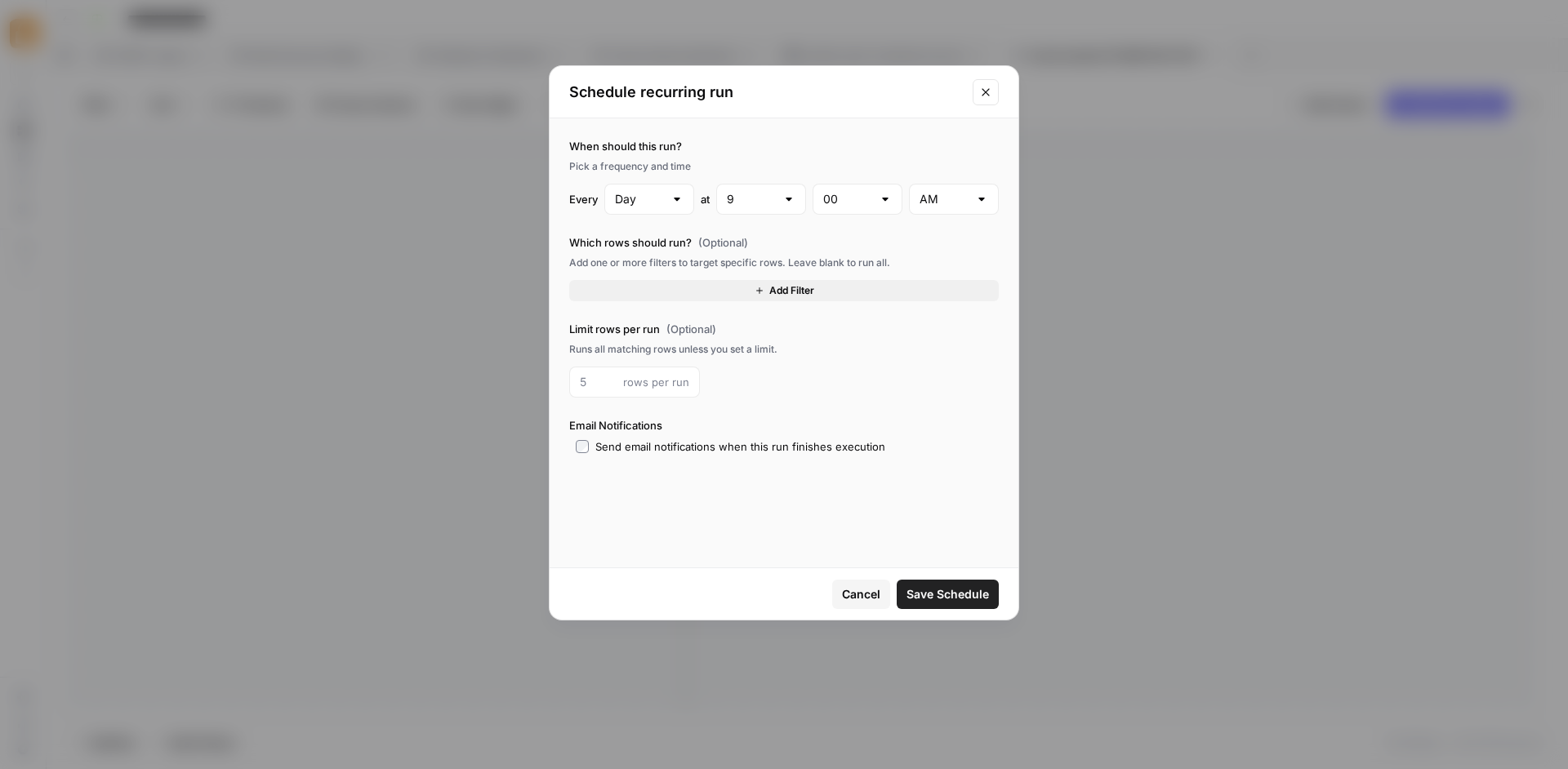
click at [808, 301] on div "Add Filter" at bounding box center [784, 290] width 430 height 21
click at [808, 298] on span "Add Filter" at bounding box center [792, 290] width 45 height 15
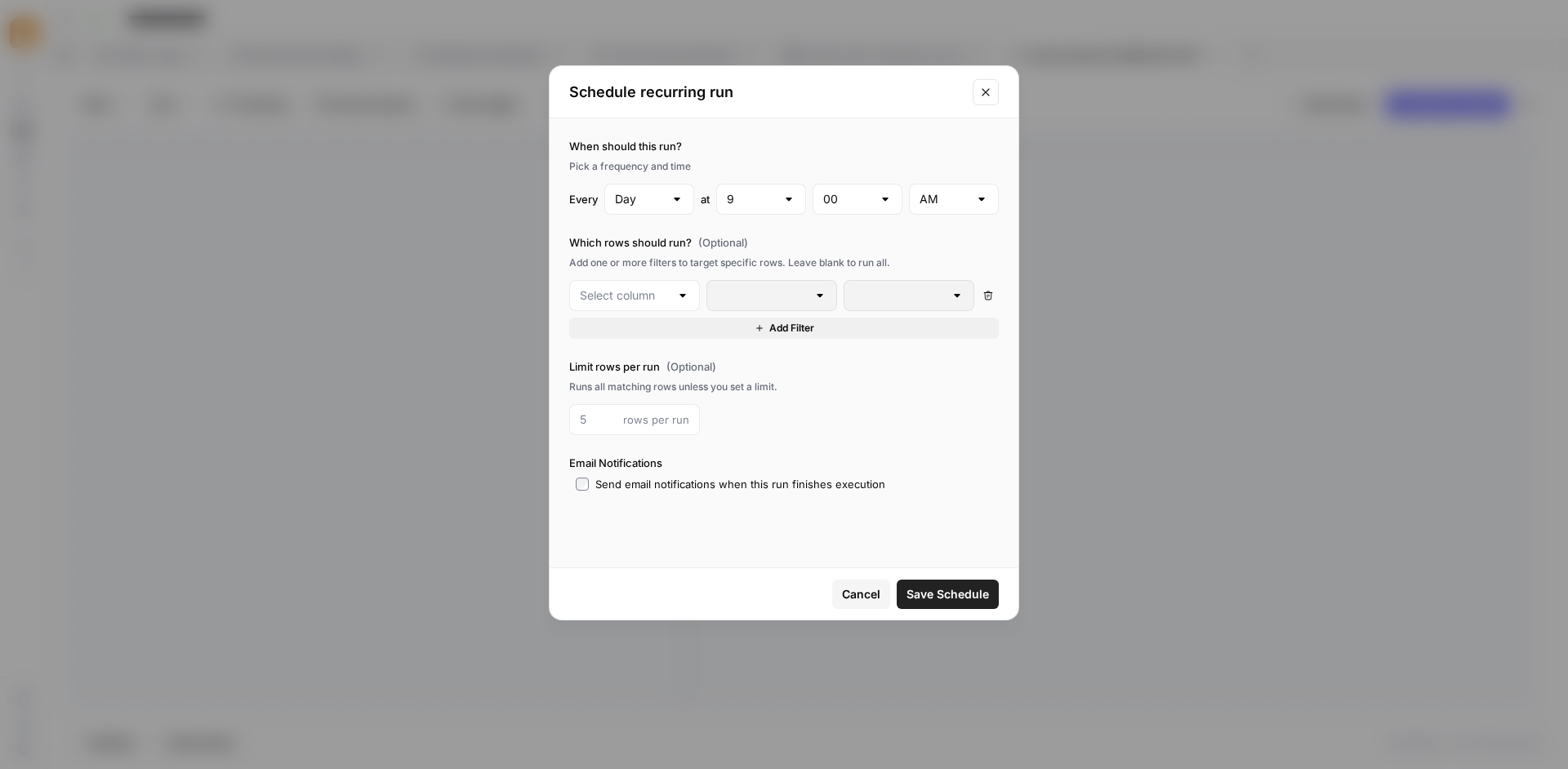
click at [799, 353] on div "When should this run? Pick a frequency and time Every Day at 9 00 AM Which rows…" at bounding box center [784, 314] width 468 height 394
click at [806, 336] on span "Add Filter" at bounding box center [792, 328] width 45 height 15
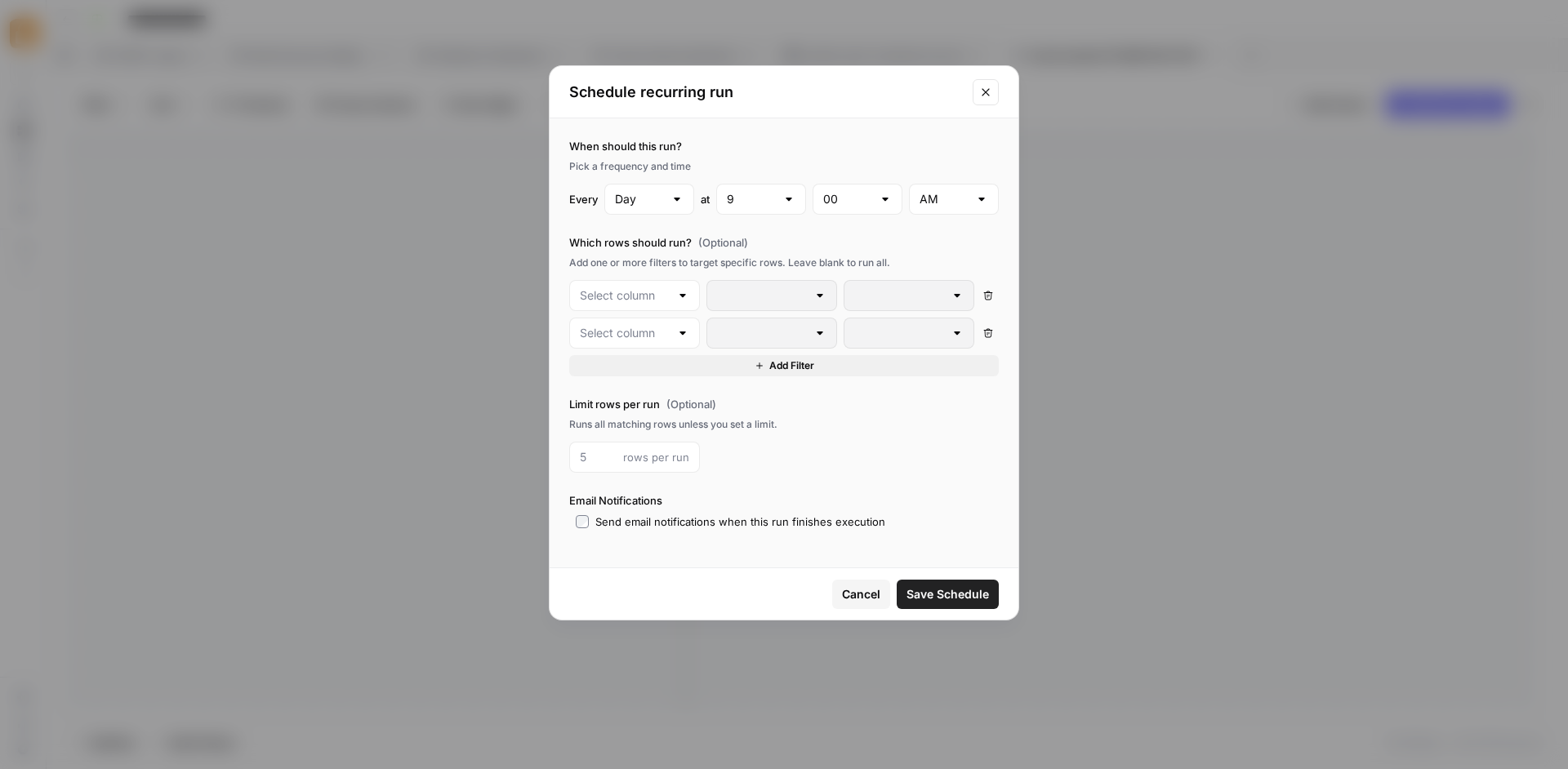
click at [892, 342] on div at bounding box center [909, 333] width 131 height 31
click at [850, 593] on span "Cancel" at bounding box center [861, 594] width 39 height 16
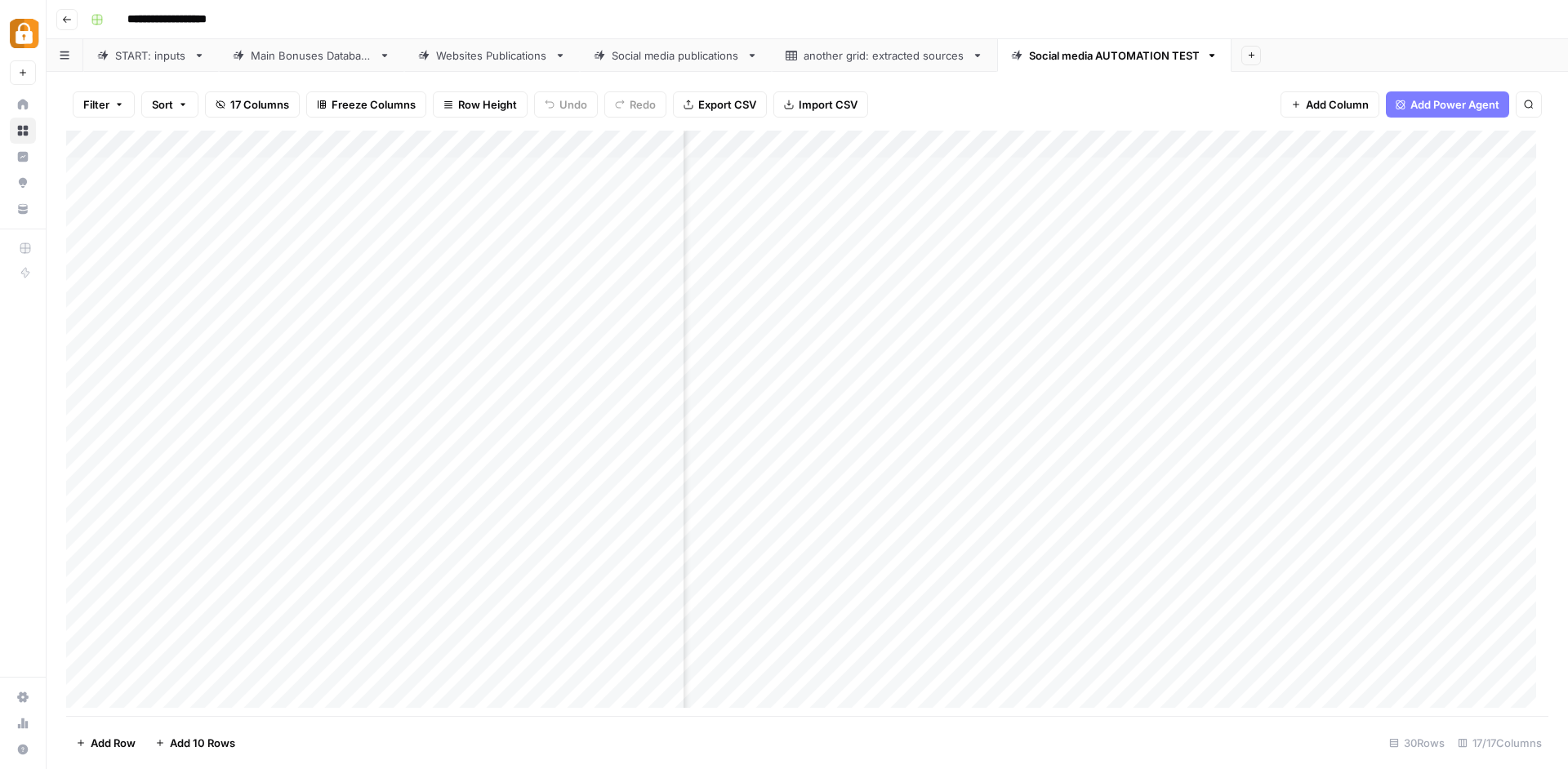
click at [1228, 441] on div "Add Column" at bounding box center [807, 425] width 1483 height 589
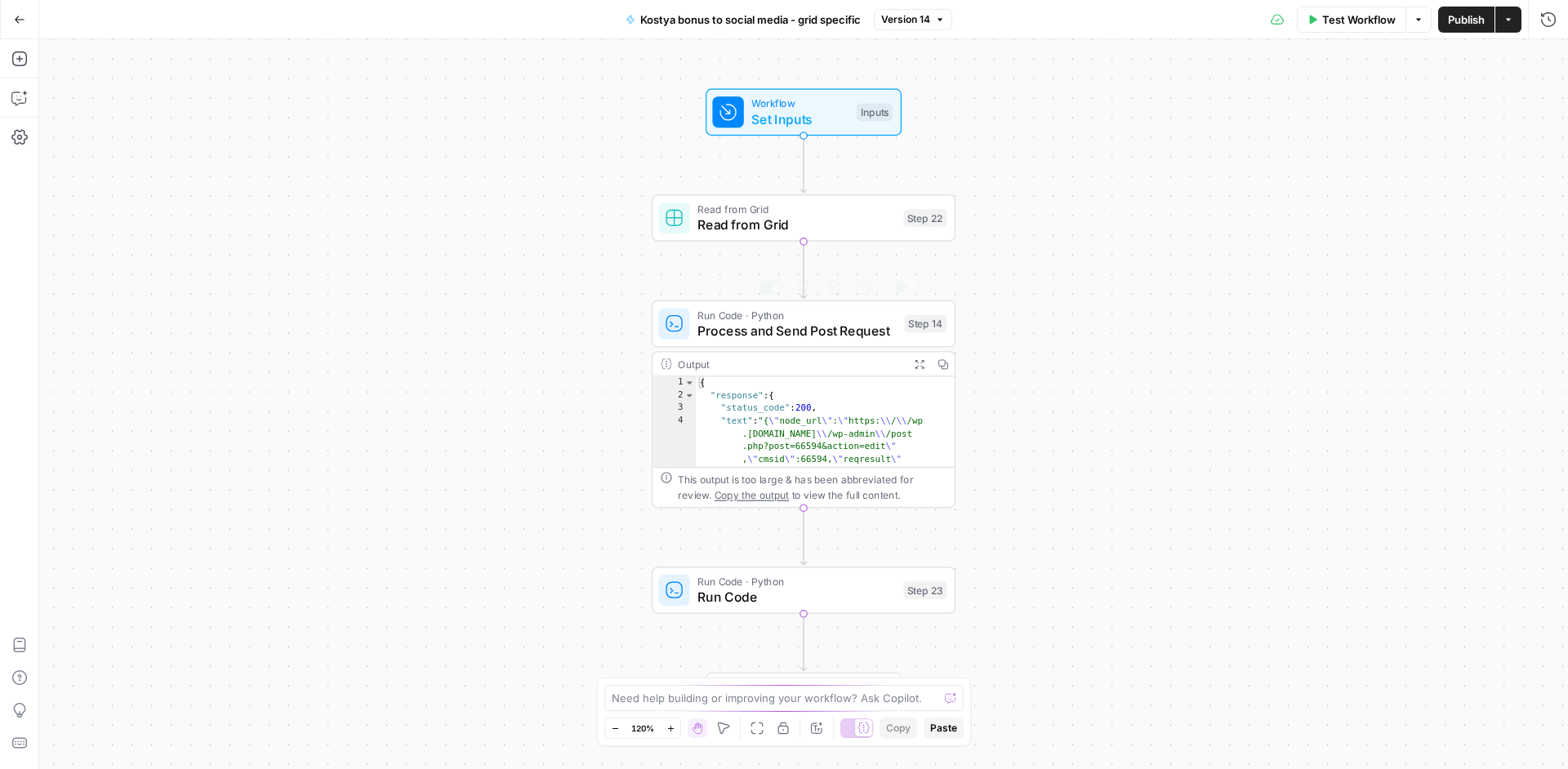
click at [861, 340] on div "Run Code · Python Process and Send Post Request Step 14 Copy step Delete step A…" at bounding box center [803, 324] width 304 height 47
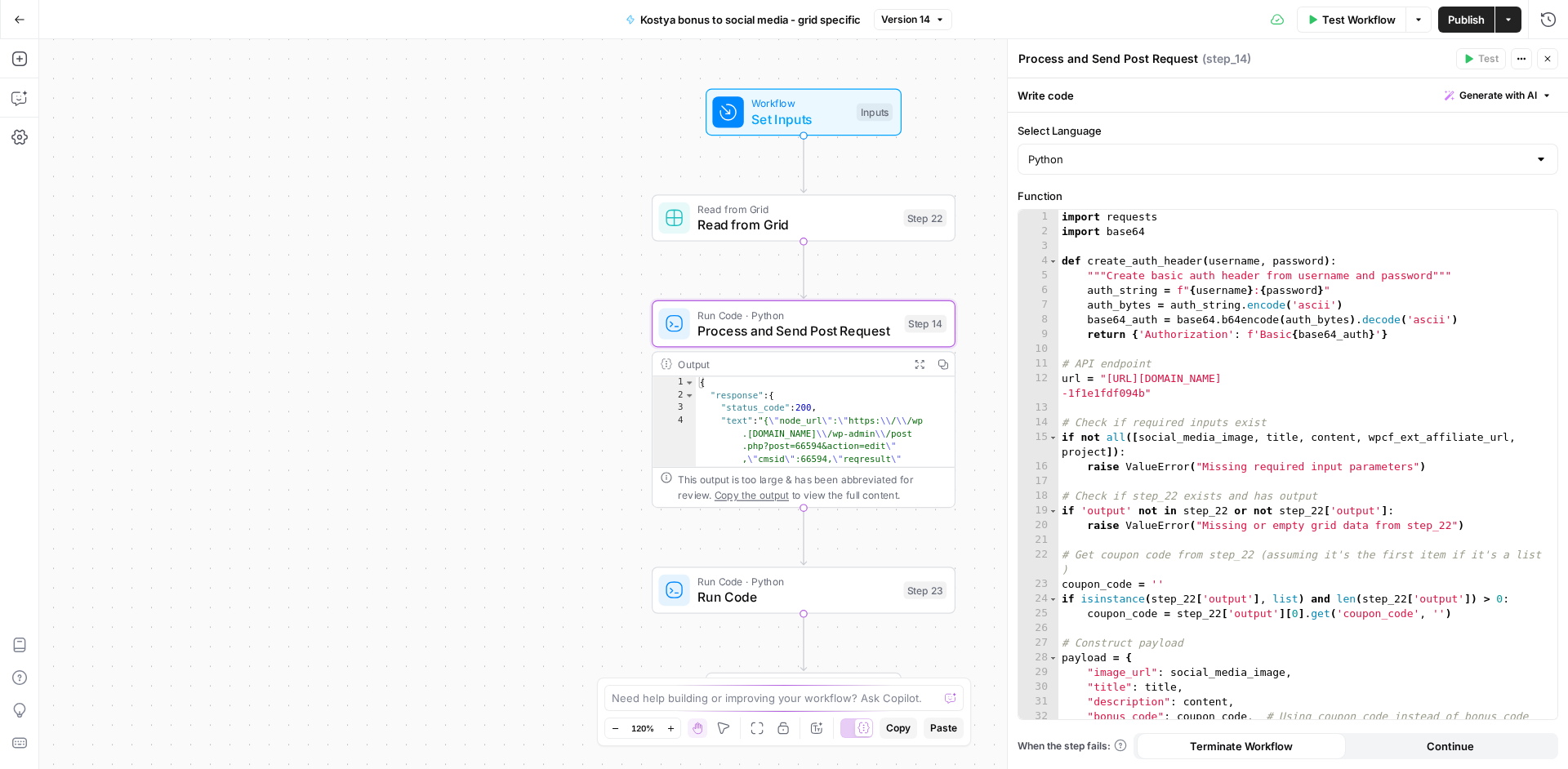
click at [22, 84] on div "Add Steps Copilot Settings AirOps Academy Help Give Feedback Shortcuts" at bounding box center [19, 404] width 40 height 729
click at [21, 102] on icon "button" at bounding box center [19, 98] width 16 height 16
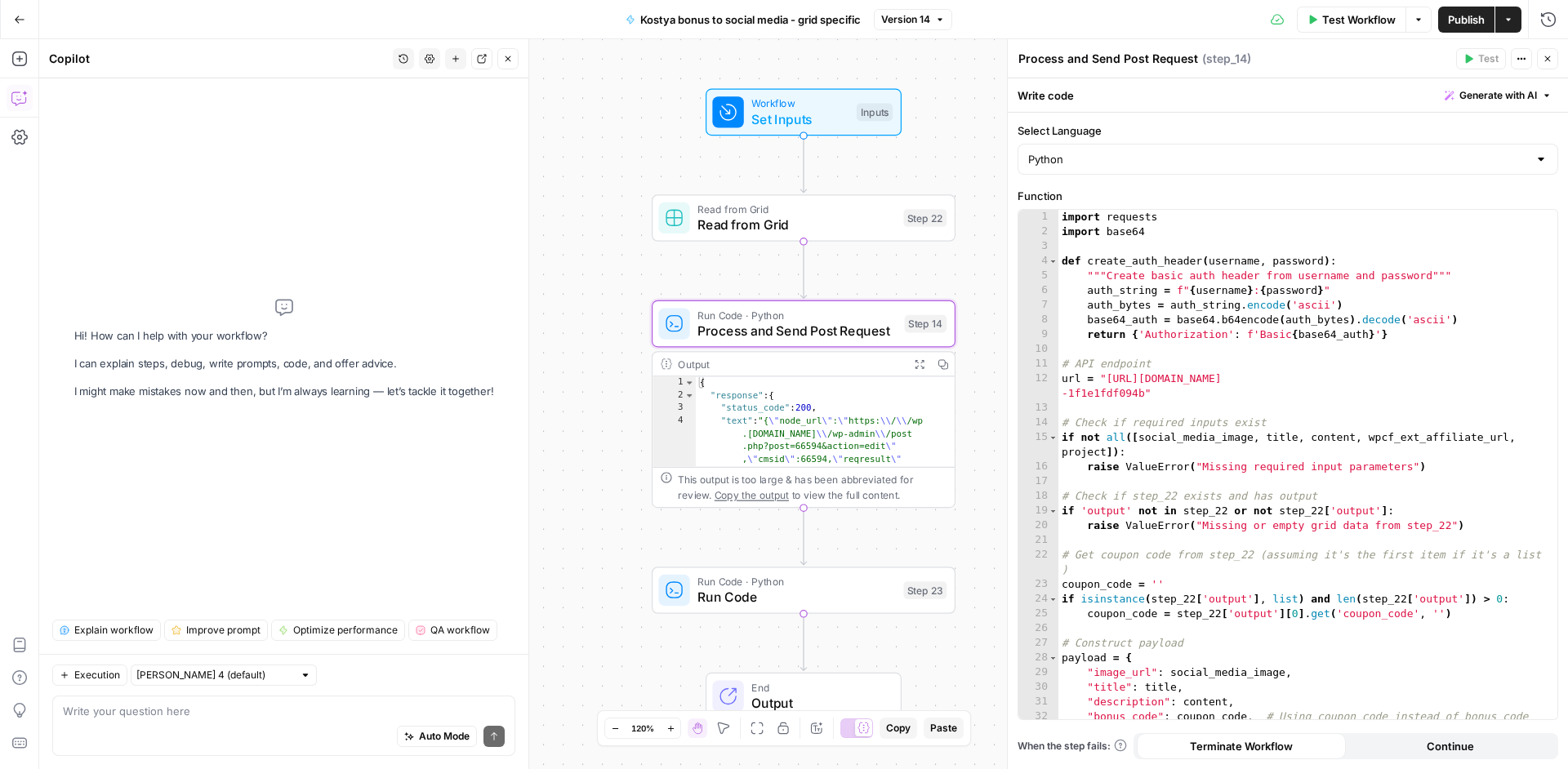
click at [258, 719] on textarea at bounding box center [284, 711] width 442 height 16
type textarea "check documentation, can I use in airops workflow cronjobs?"
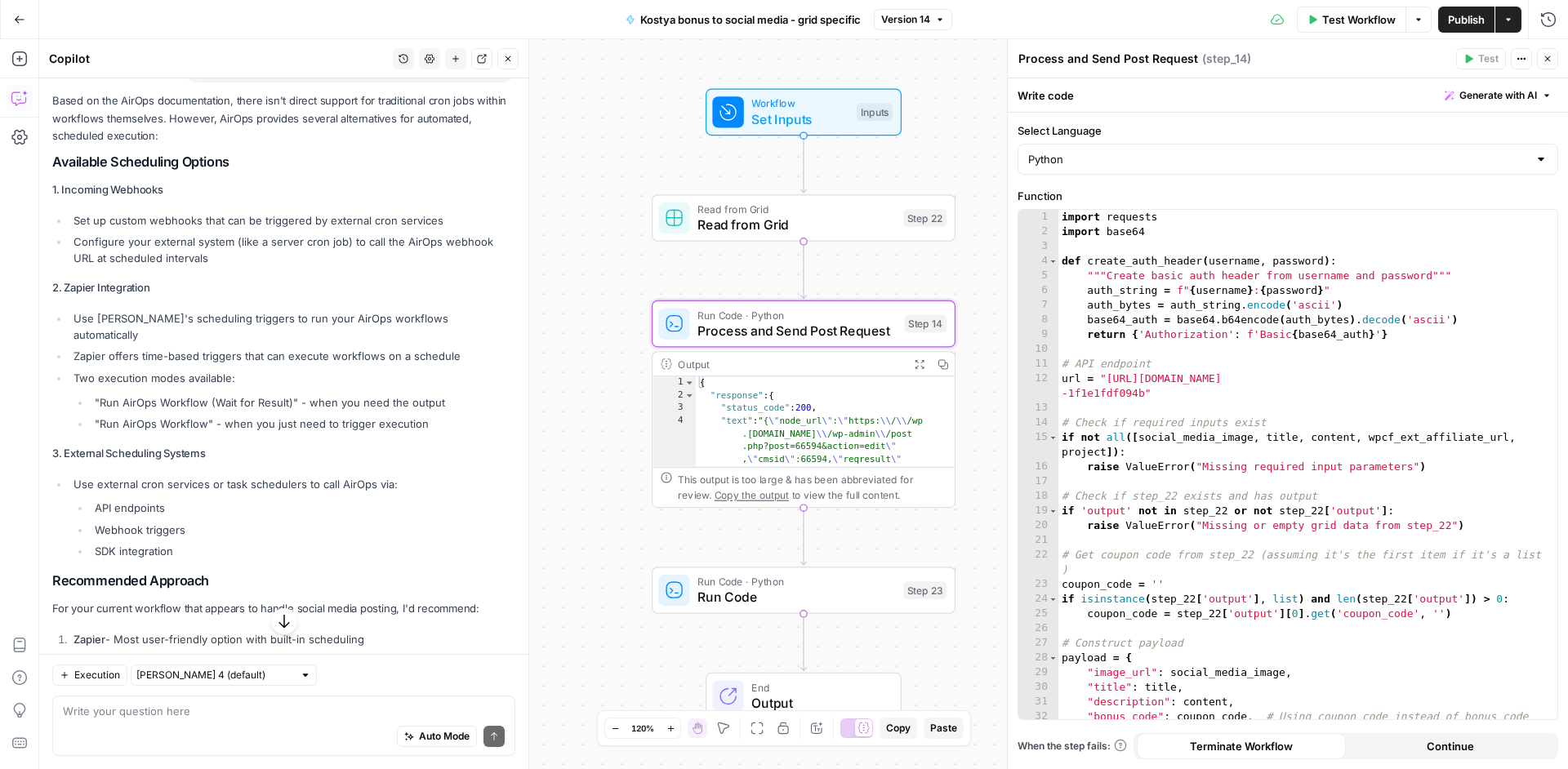
scroll to position [145, 0]
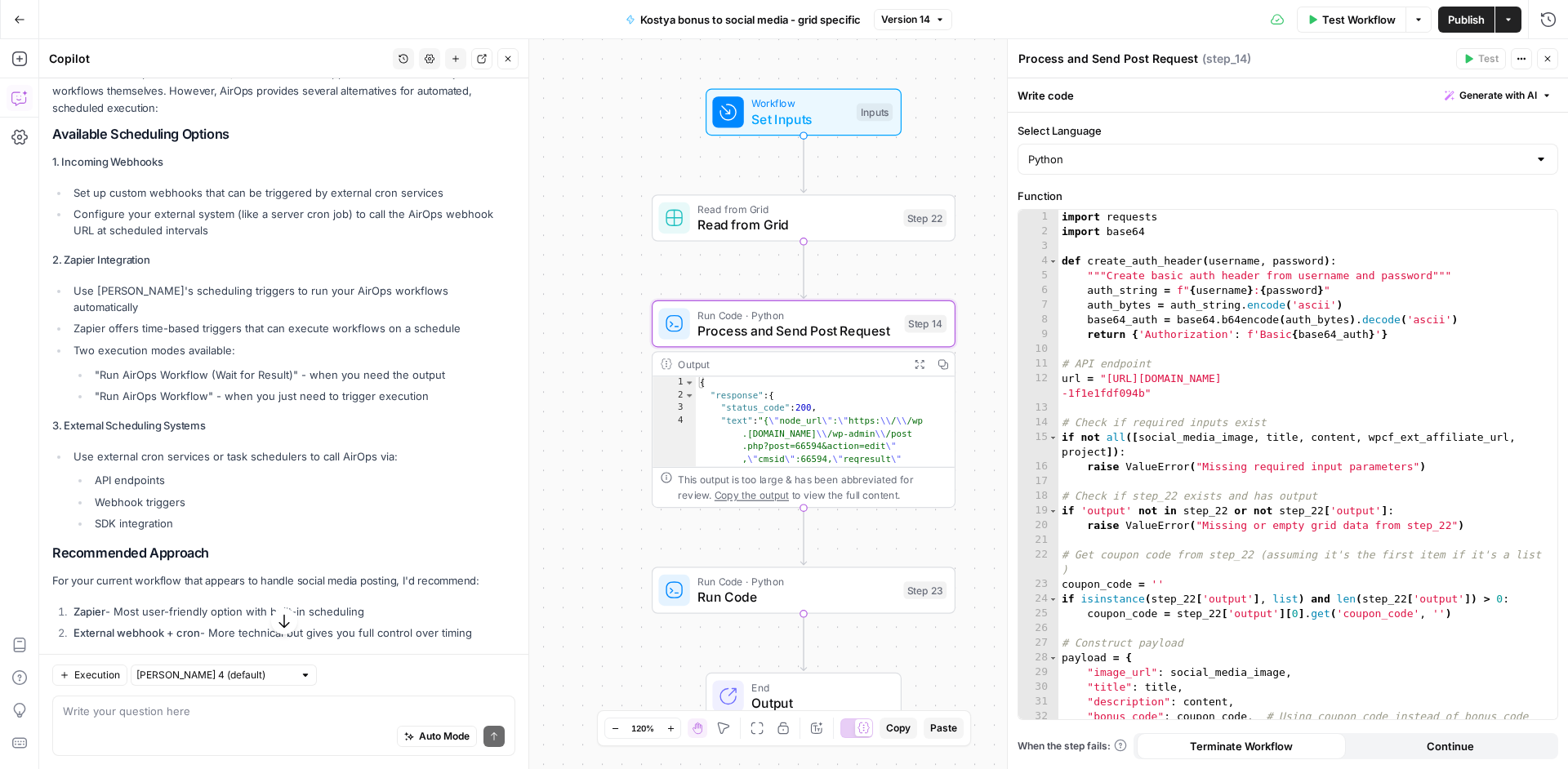
drag, startPoint x: 92, startPoint y: 488, endPoint x: 234, endPoint y: 492, distance: 142.1
click at [234, 494] on li "Webhook triggers" at bounding box center [303, 502] width 425 height 16
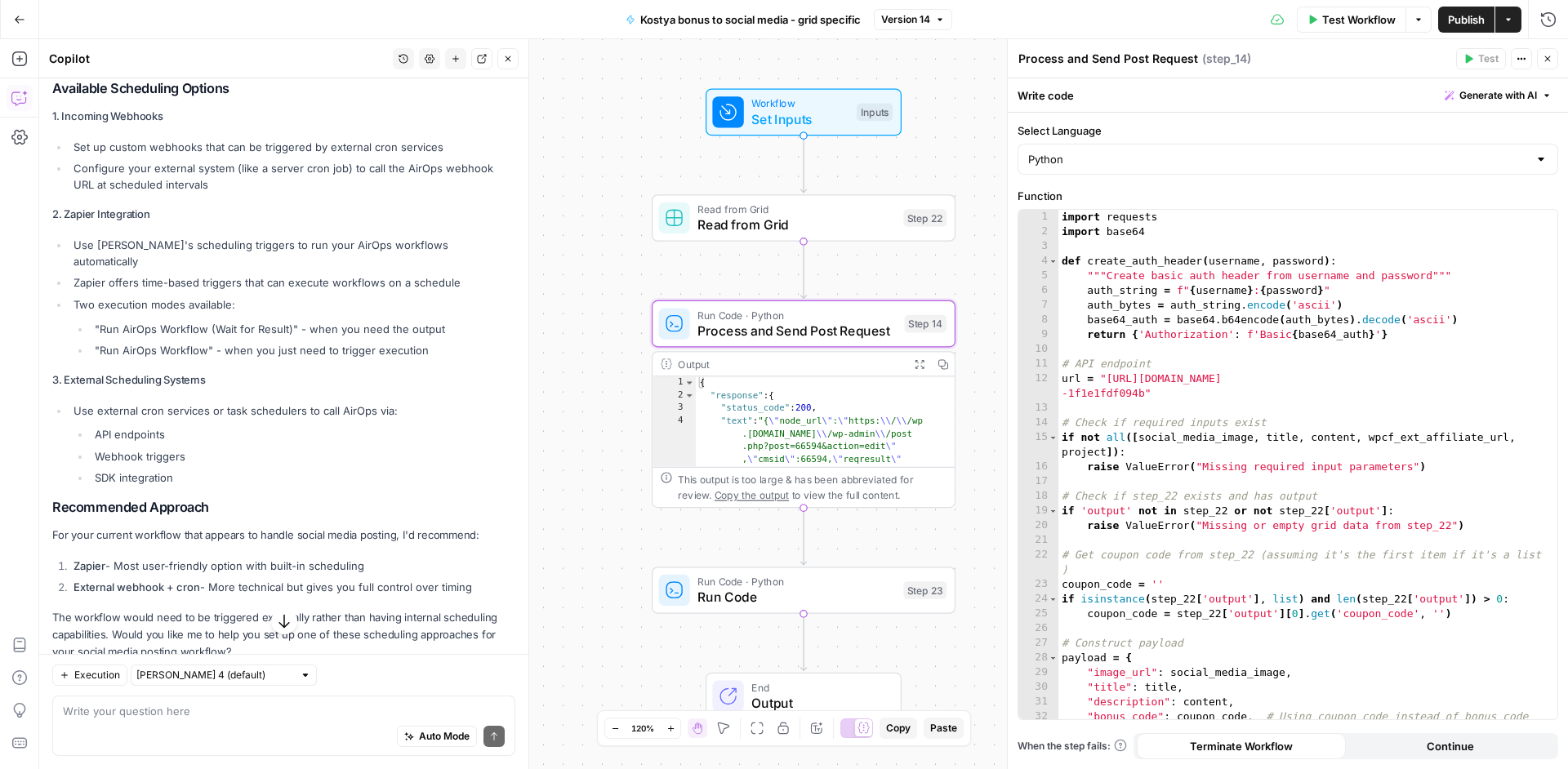
scroll to position [194, 0]
drag, startPoint x: 72, startPoint y: 547, endPoint x: 396, endPoint y: 545, distance: 324.0
click at [396, 554] on li "Zapier - Most user-friendly option with built-in scheduling" at bounding box center [292, 562] width 446 height 16
copy li "Zapier - Most user-friendly option with built-in scheduling"
click at [120, 725] on div "Auto Mode Send" at bounding box center [284, 736] width 442 height 36
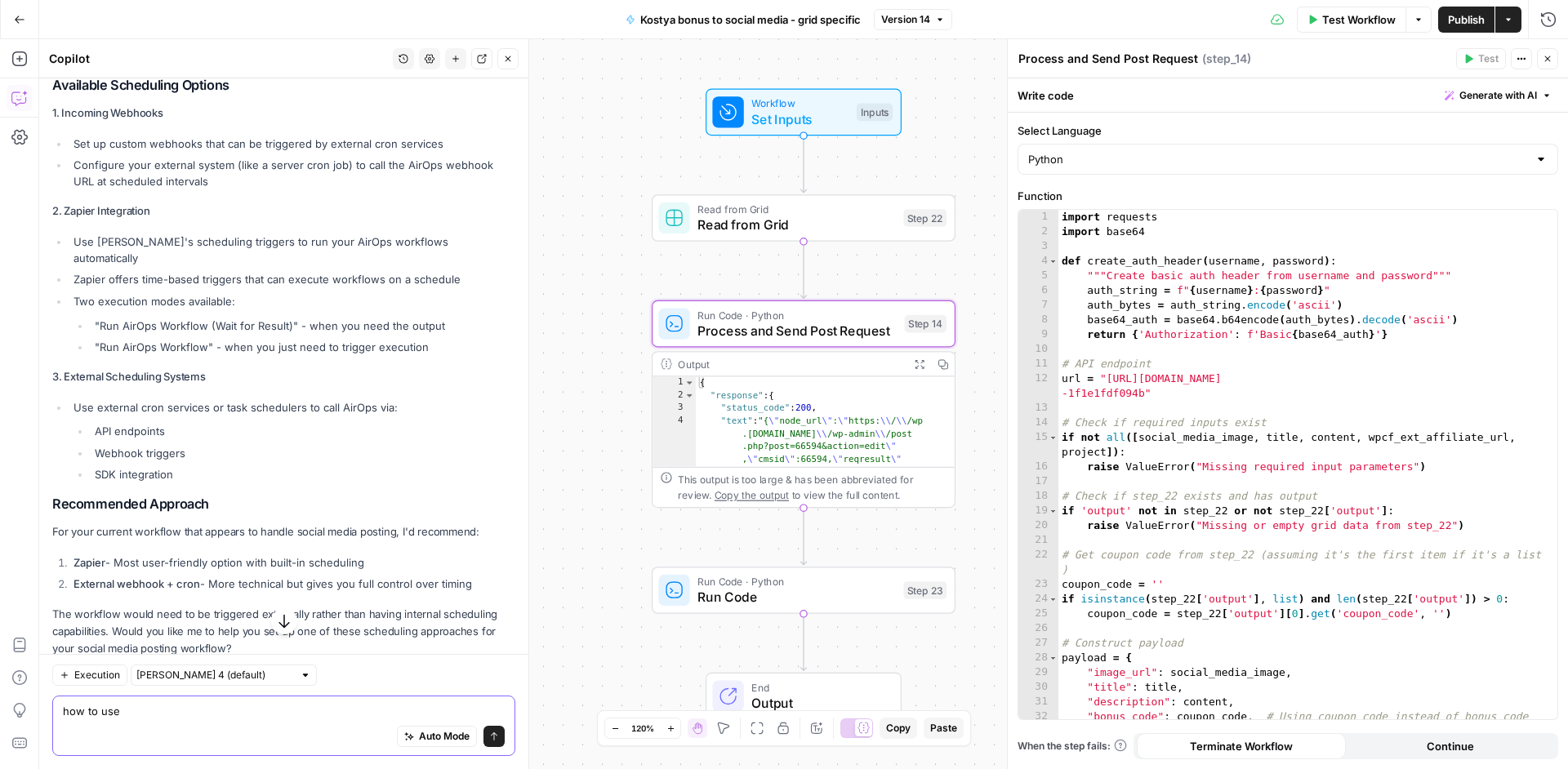
paste textarea "Zapier - Most user-friendly option with built-in scheduling"
type textarea "how to use Zapier - Most user-friendly option with built-in scheduling in airop…"
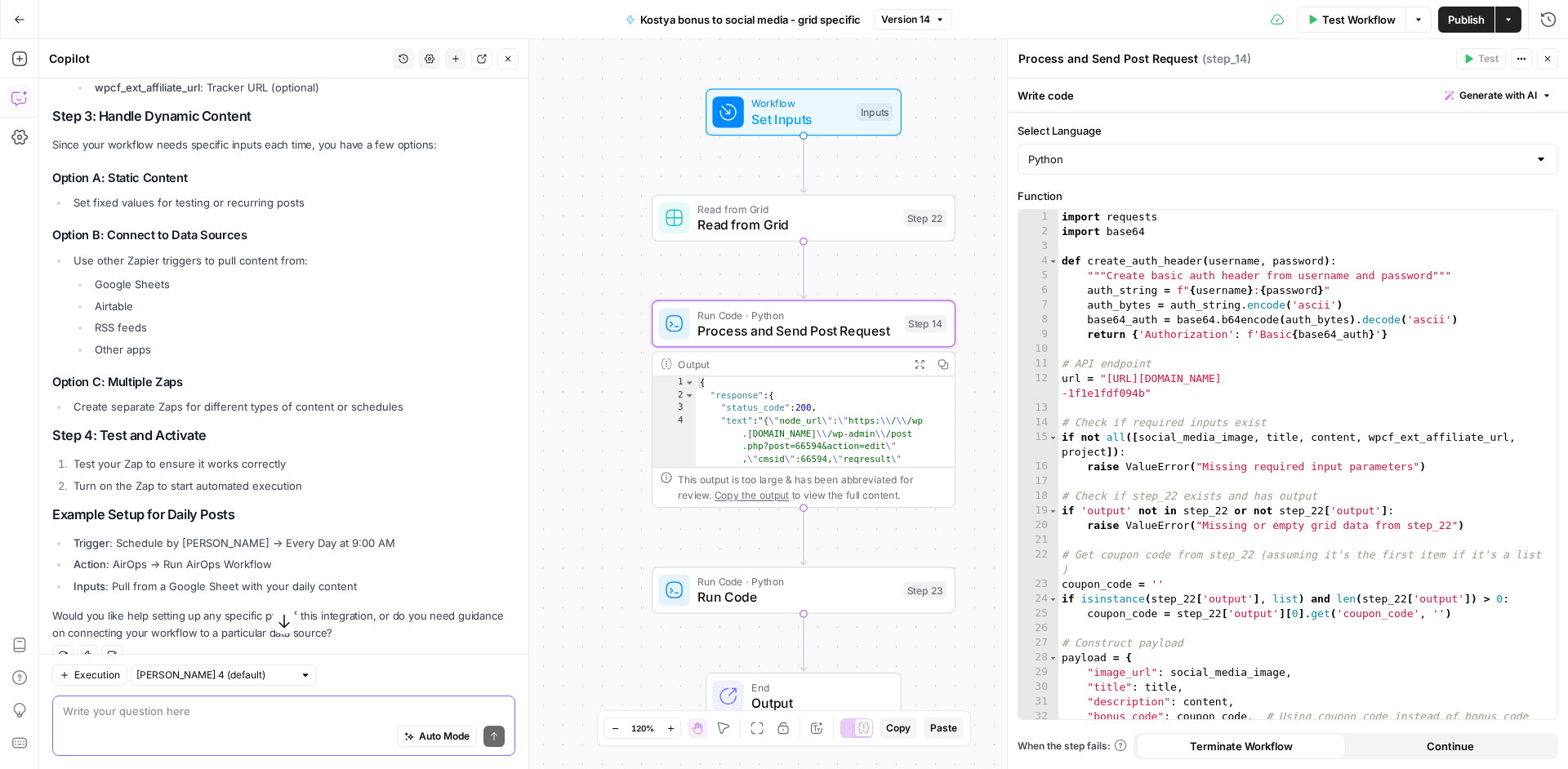
scroll to position [1545, 0]
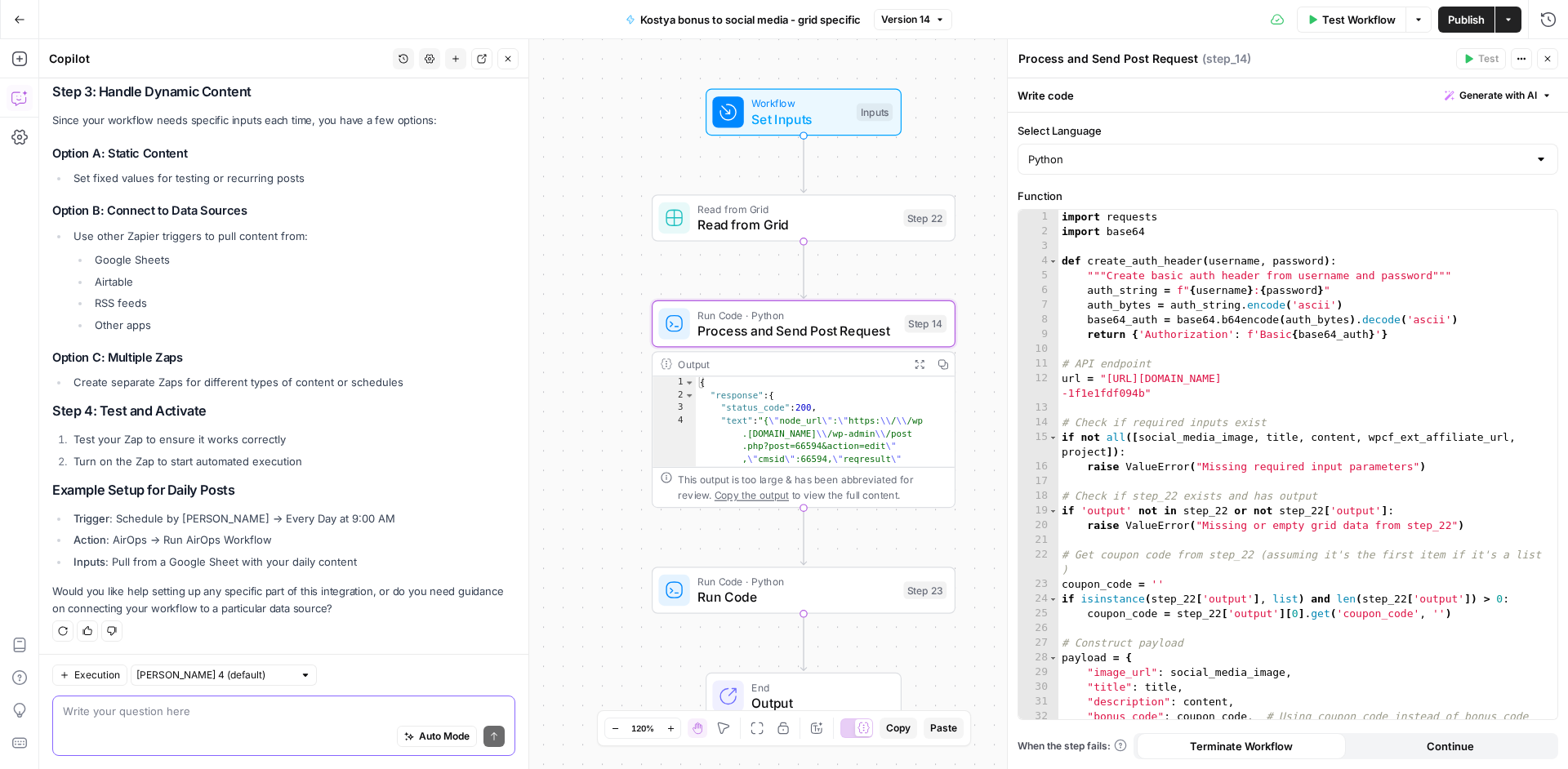
click at [173, 713] on textarea at bounding box center [284, 711] width 442 height 16
type textarea "ok, check docs, can airops retrieve webhooks?"
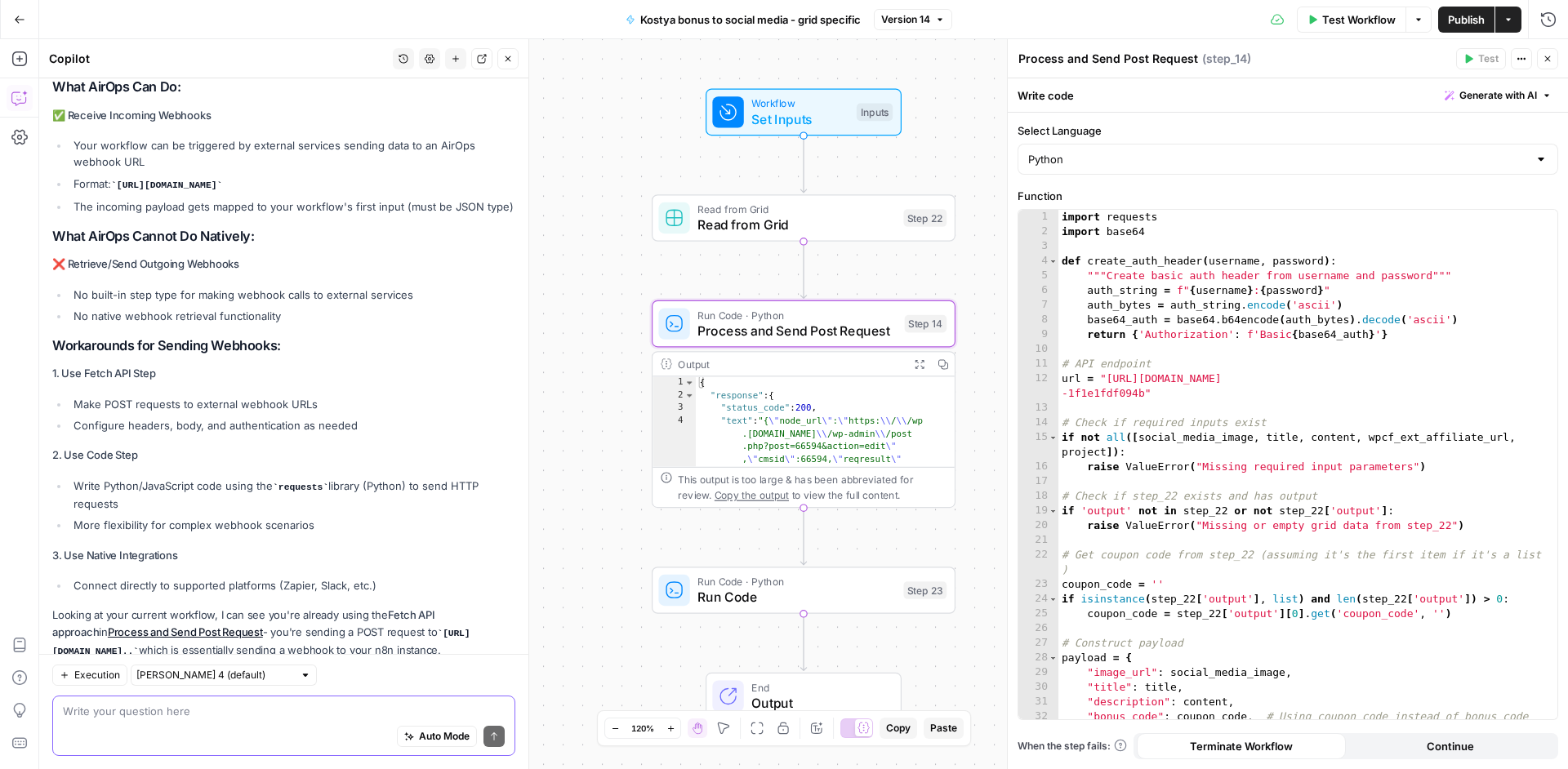
scroll to position [2171, 0]
drag, startPoint x: 350, startPoint y: 211, endPoint x: 57, endPoint y: 171, distance: 295.7
click at [57, 171] on ul "Your workflow can be triggered by external services sending data to an AirOps w…" at bounding box center [284, 177] width 463 height 77
copy ul "Format: https://app.airops.com/public_api/airops_apps/YOUR_APP_UUID/webhook_asy…"
click at [381, 709] on textarea at bounding box center [284, 711] width 442 height 16
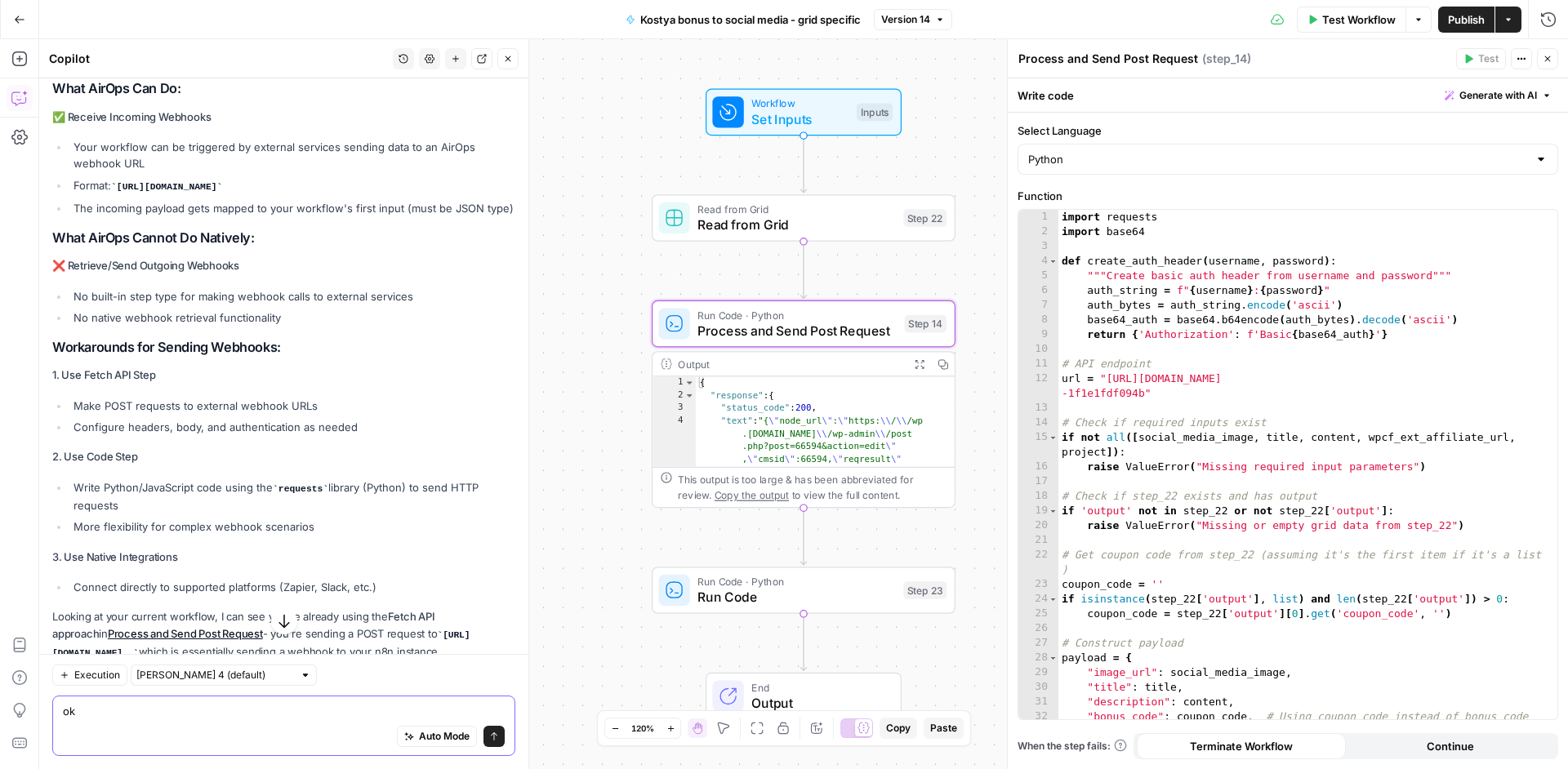
type textarea "o"
paste textarea "Format: https://app.airops.com/public_api/airops_apps/YOUR_APP_UUID/webhook_asy…"
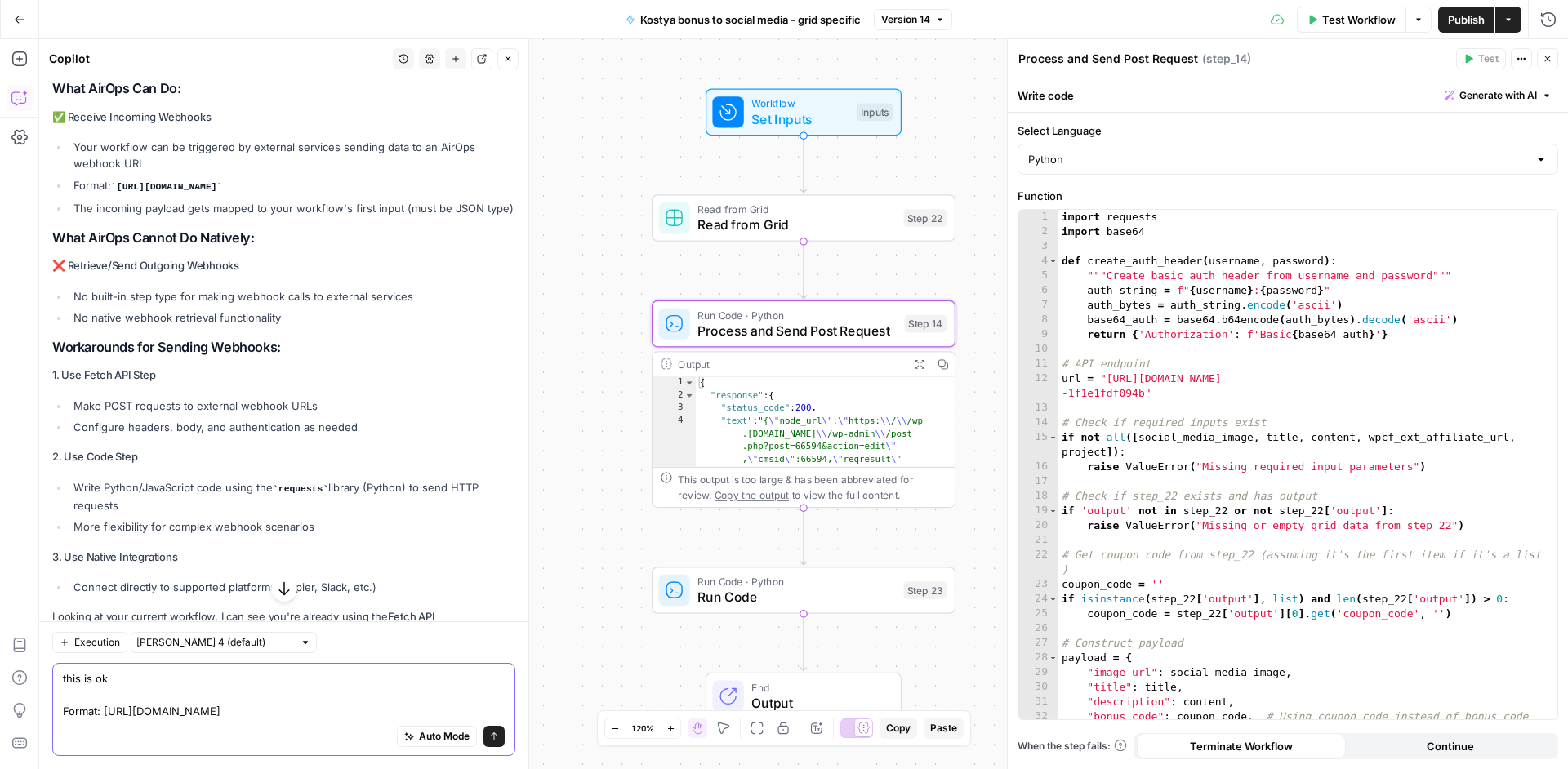
scroll to position [0, 0]
type textarea "this is ok Format: https://app.airops.com/public_api/airops_apps/YOUR_APP_UUID/…"
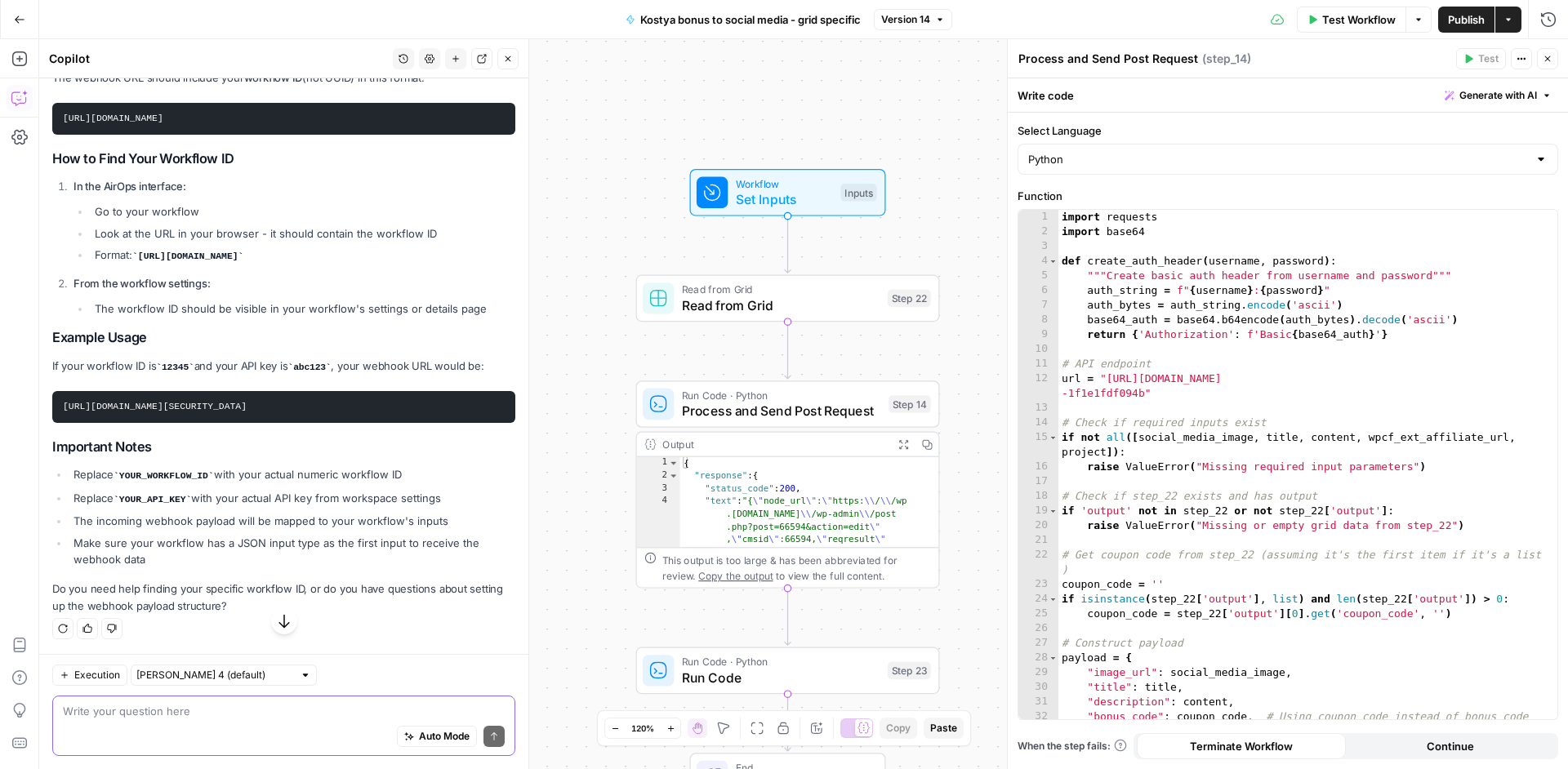
scroll to position [3061, 0]
